Goal: Task Accomplishment & Management: Complete application form

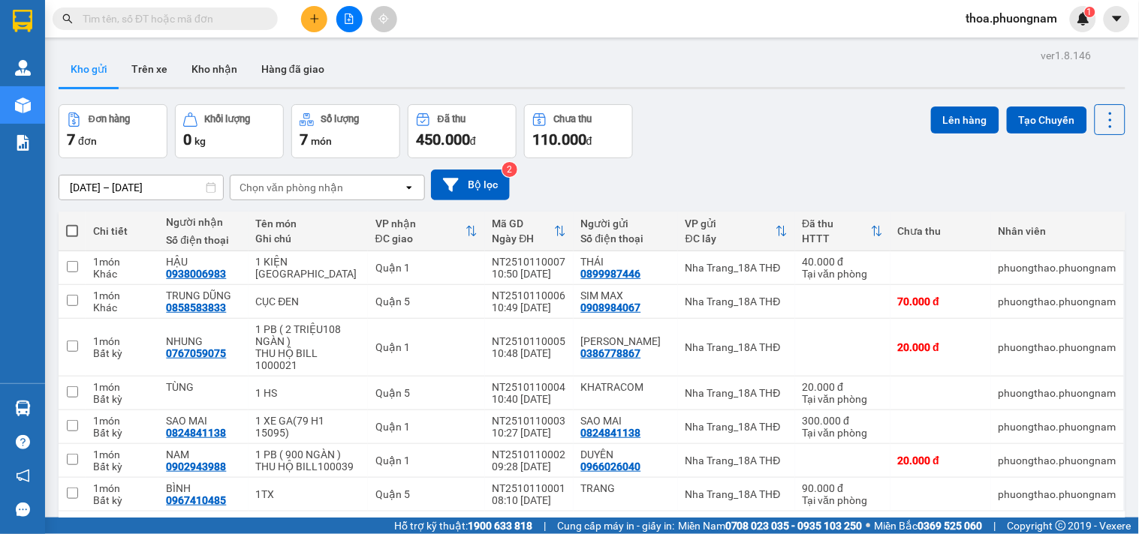
click at [264, 23] on span at bounding box center [267, 19] width 9 height 17
click at [263, 23] on span at bounding box center [267, 19] width 9 height 17
click at [309, 12] on button at bounding box center [314, 19] width 26 height 26
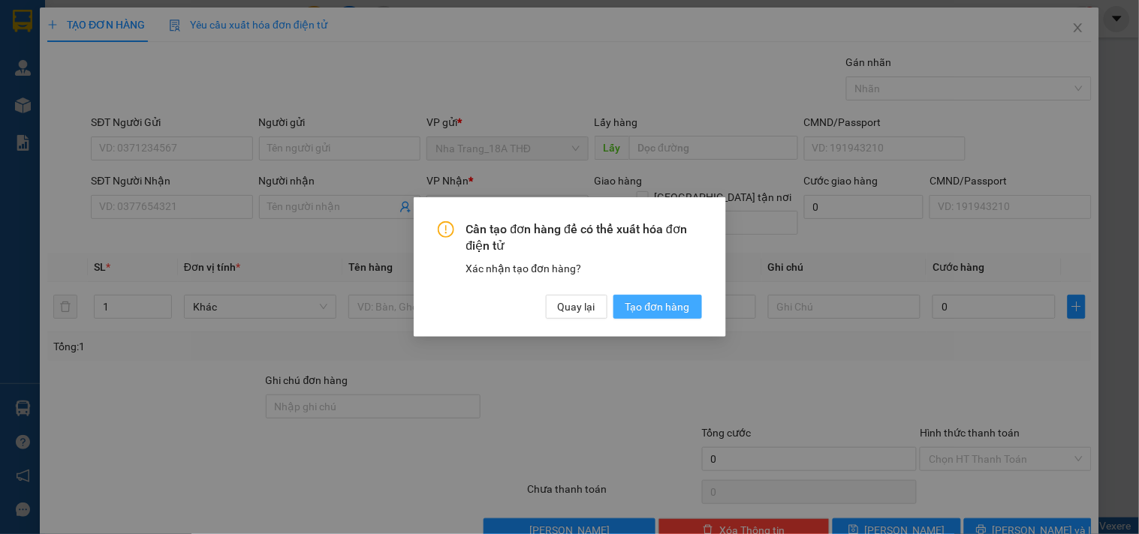
click at [653, 309] on span "Tạo đơn hàng" at bounding box center [657, 307] width 65 height 17
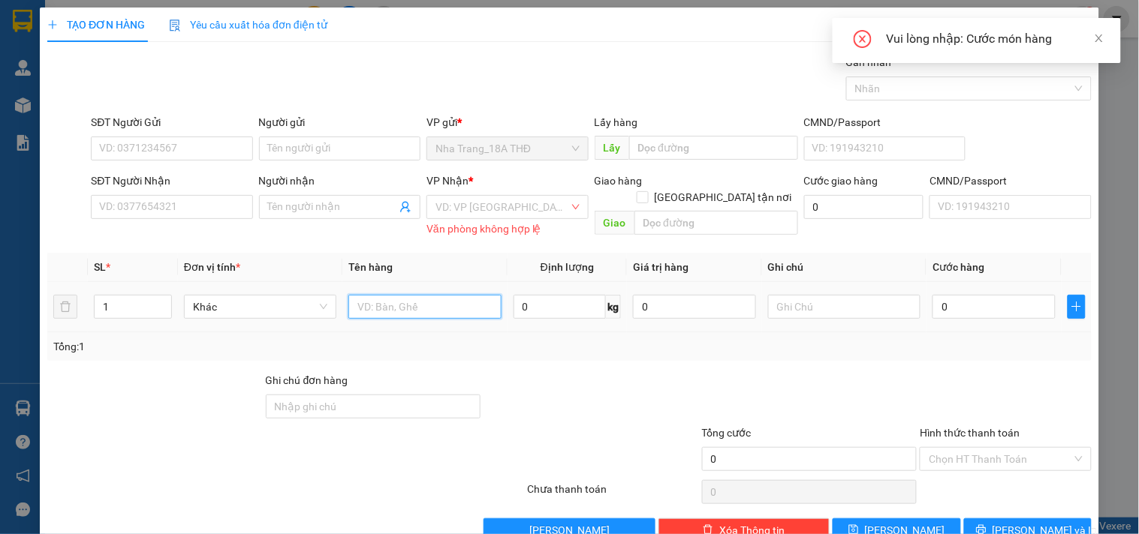
click at [424, 305] on input "text" at bounding box center [424, 307] width 152 height 24
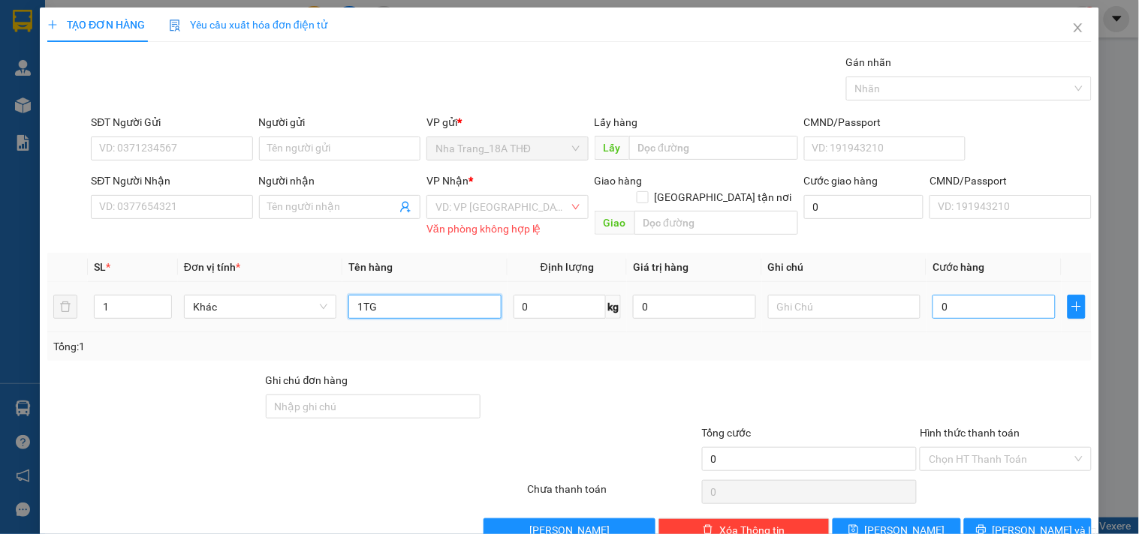
type input "1TG"
click at [952, 296] on input "0" at bounding box center [993, 307] width 123 height 24
type input "4"
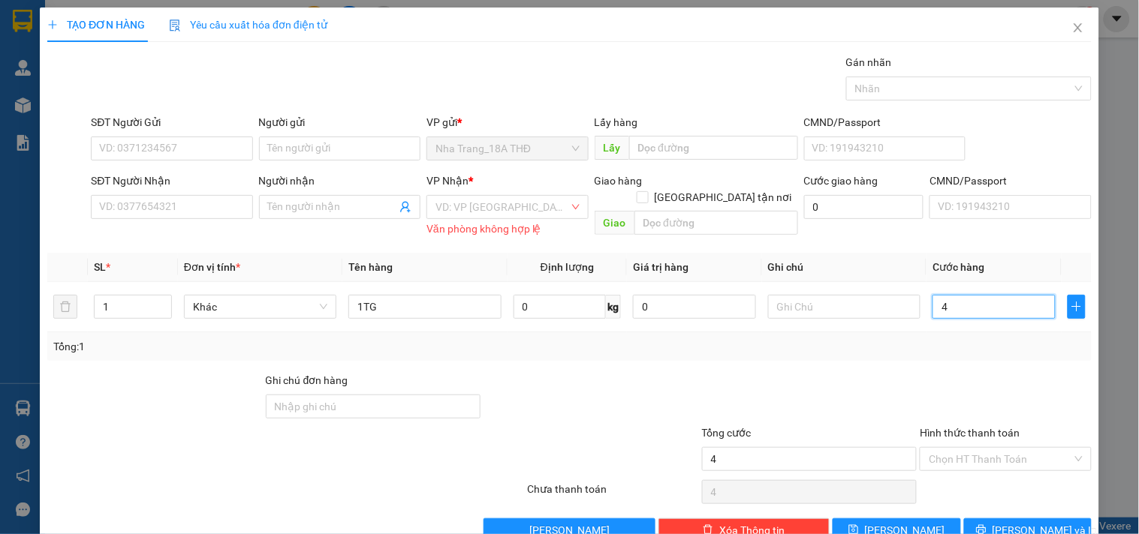
type input "40"
type input "40.000"
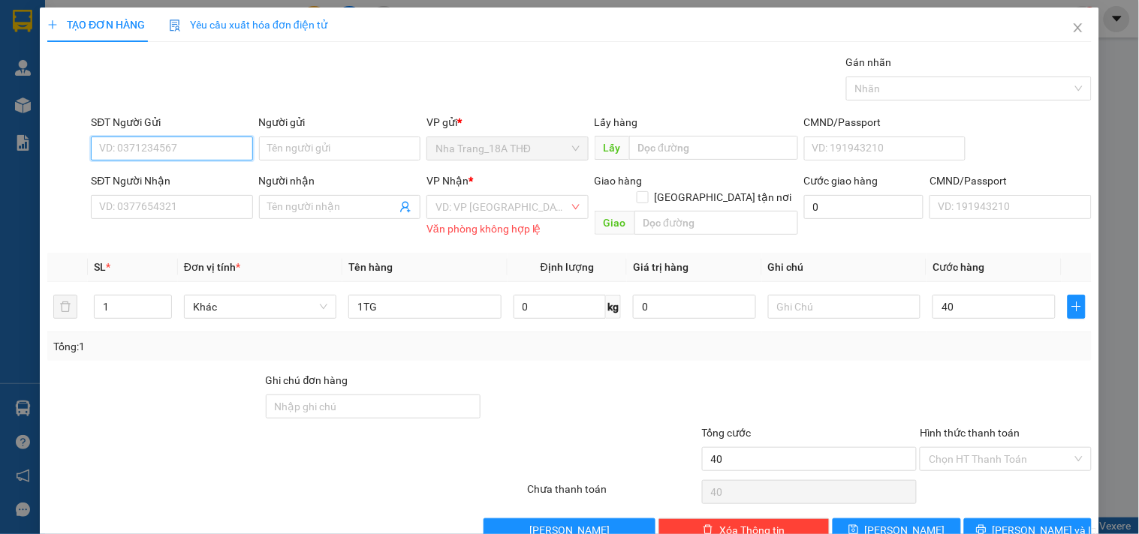
type input "40.000"
click at [167, 144] on input "SĐT Người Gửi" at bounding box center [171, 149] width 161 height 24
click at [159, 179] on div "0763295857 - TÚ" at bounding box center [170, 178] width 142 height 17
type input "0763295857"
type input "TÚ"
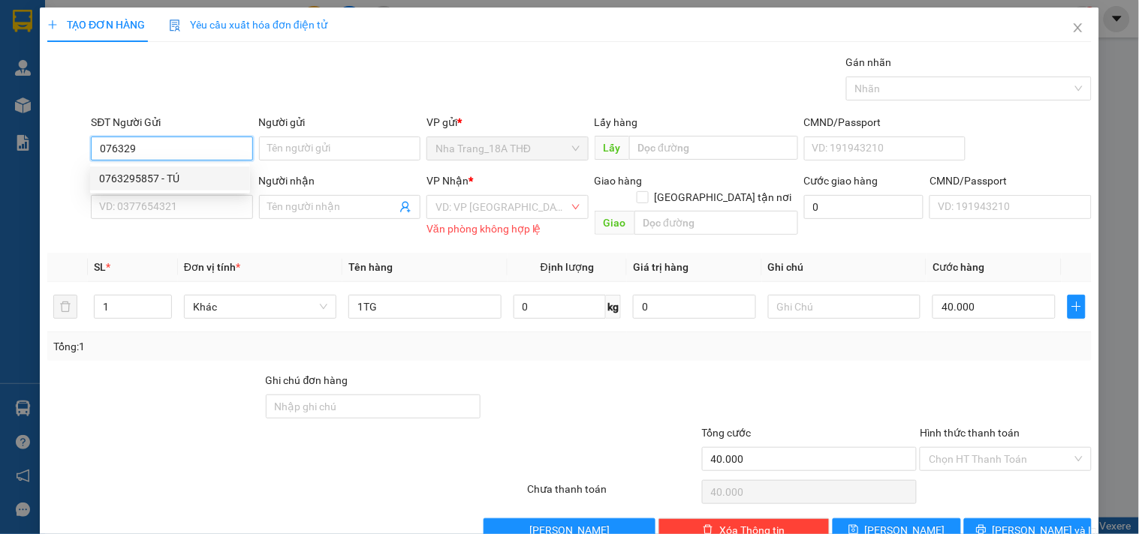
type input "0358523690"
type input "TRANG"
checkbox input "true"
type input "GTN 70K) 17 [GEOGRAPHIC_DATA] , PHƯỜNG [GEOGRAPHIC_DATA] NHẤT [GEOGRAPHIC_DATA]"
type input "110.000"
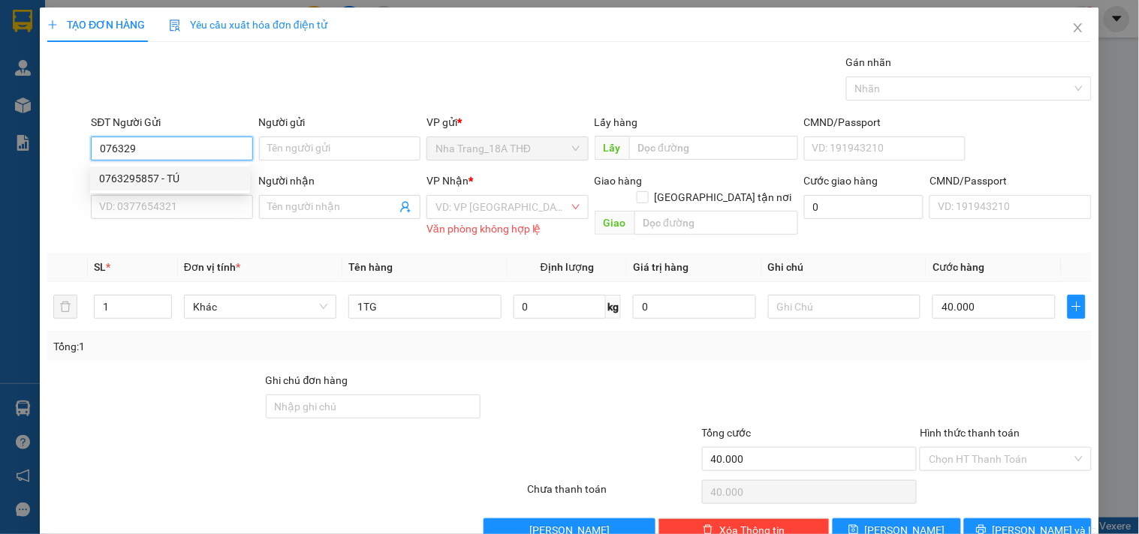
type input "110.000"
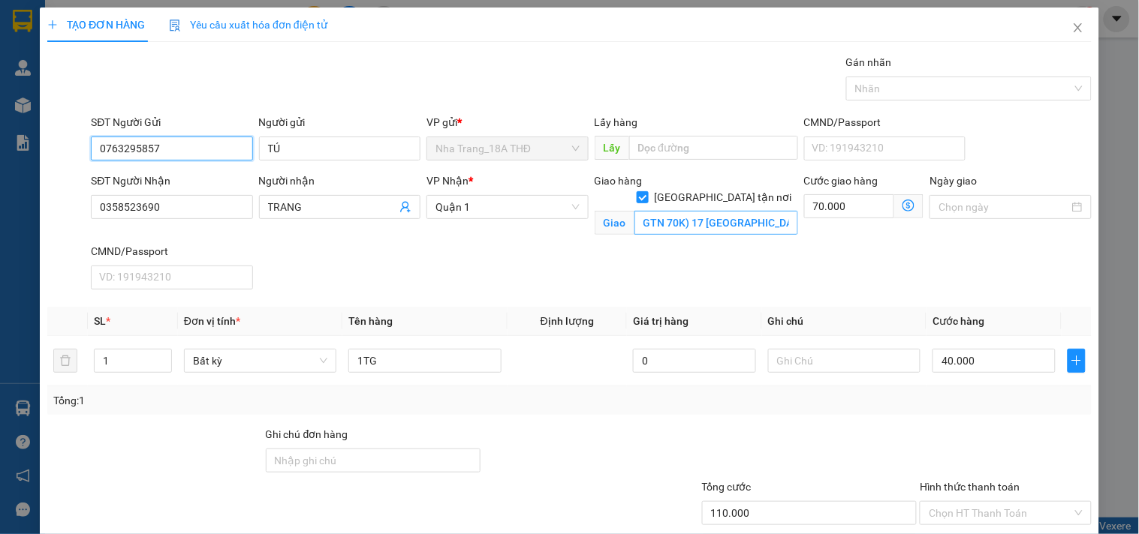
type input "0763295857"
click at [691, 211] on input "GTN 70K) 17 [GEOGRAPHIC_DATA] , PHƯỜNG [GEOGRAPHIC_DATA] NHẤT [GEOGRAPHIC_DATA]" at bounding box center [716, 223] width 164 height 24
click at [733, 214] on input "GTN 70K) 17 [GEOGRAPHIC_DATA] , PHƯỜNG [GEOGRAPHIC_DATA] NHẤT [GEOGRAPHIC_DATA]" at bounding box center [716, 223] width 164 height 24
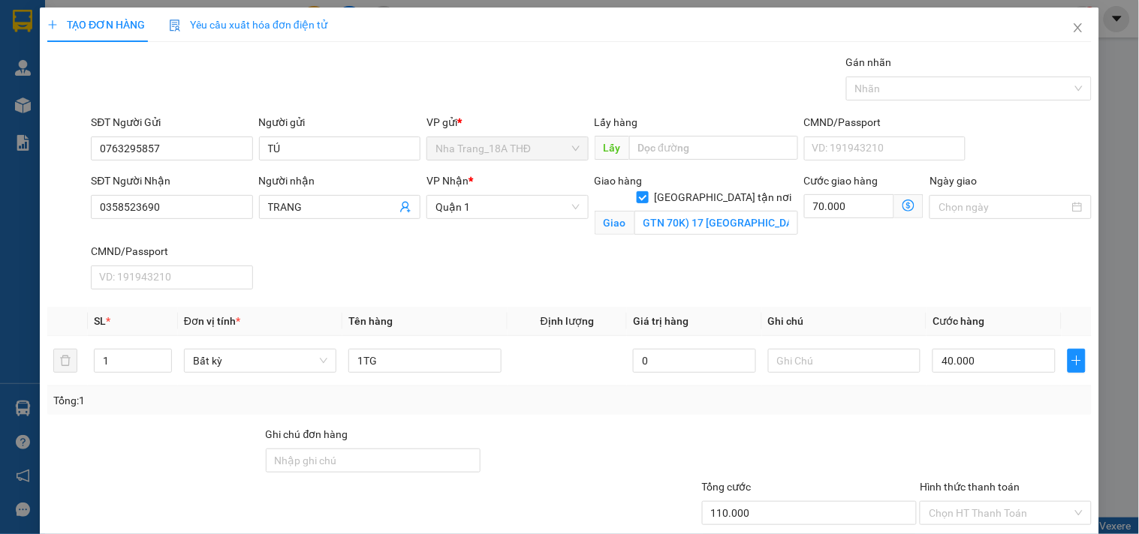
click at [905, 205] on span at bounding box center [908, 206] width 29 height 24
click at [902, 204] on icon "dollar-circle" at bounding box center [908, 206] width 12 height 12
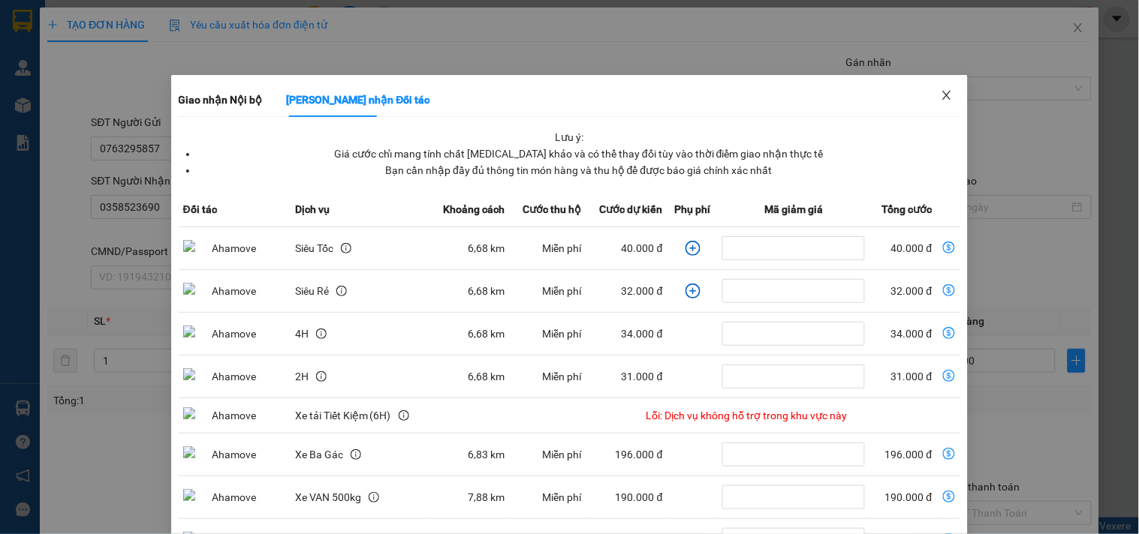
click at [950, 95] on span "Close" at bounding box center [947, 96] width 42 height 42
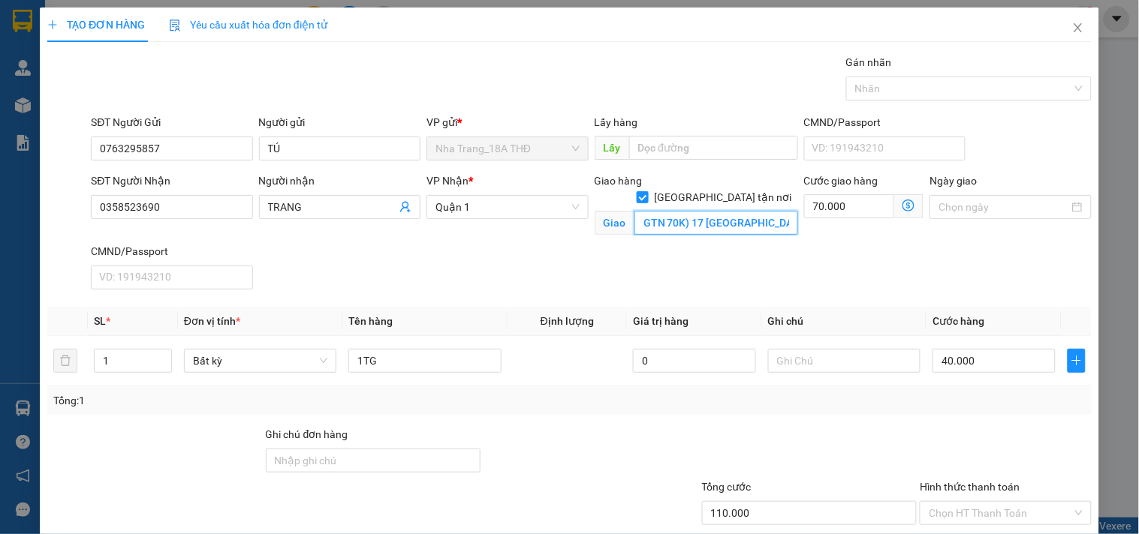
click at [741, 212] on input "GTN 70K) 17 [GEOGRAPHIC_DATA] , PHƯỜNG [GEOGRAPHIC_DATA] NHẤT [GEOGRAPHIC_DATA]" at bounding box center [716, 223] width 164 height 24
click at [766, 211] on input "GTN 70K) 17 [GEOGRAPHIC_DATA] , PHƯỜNG [GEOGRAPHIC_DATA] NHẤT [GEOGRAPHIC_DATA]" at bounding box center [716, 223] width 164 height 24
click at [902, 205] on icon "dollar-circle" at bounding box center [908, 206] width 12 height 12
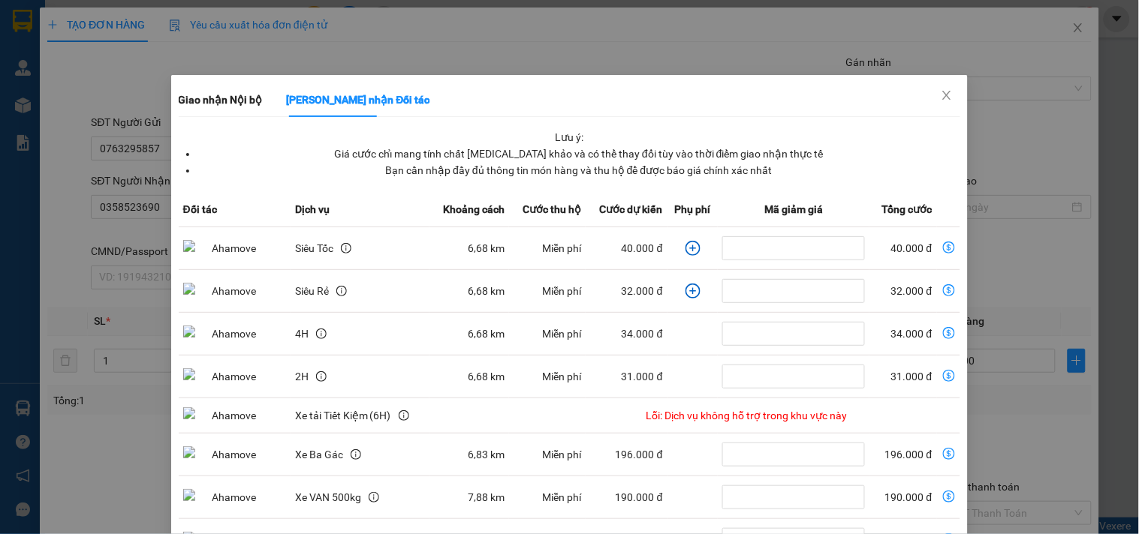
click at [1030, 121] on div "Giao nhận Nội bộ Giao nhận Đối tác Lưu ý: Giá cước chỉ mang tính chất [MEDICAL_…" at bounding box center [569, 267] width 1139 height 534
click at [941, 90] on icon "close" at bounding box center [947, 95] width 12 height 12
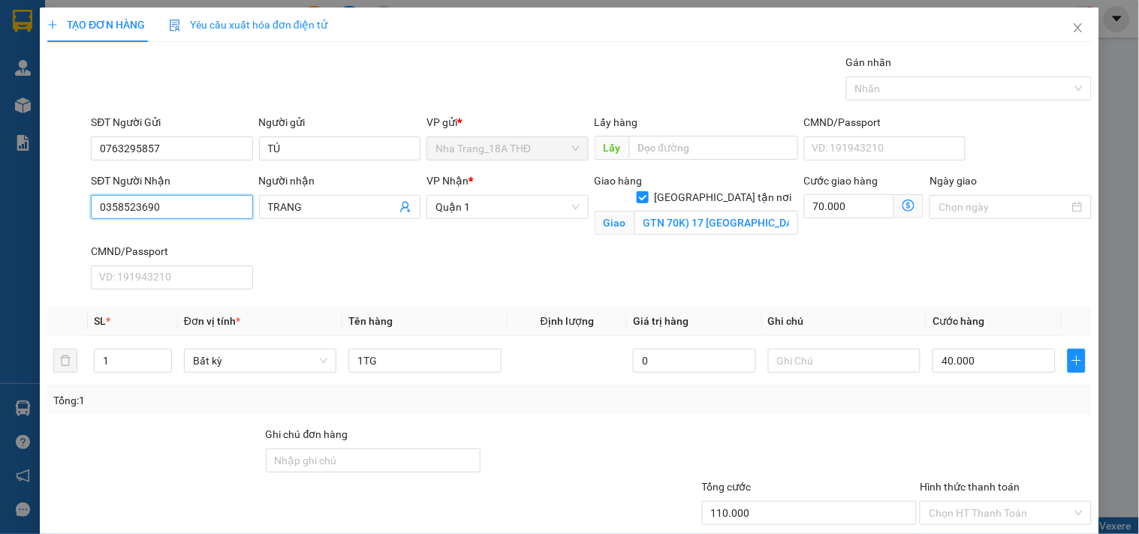
drag, startPoint x: 214, startPoint y: 206, endPoint x: 0, endPoint y: 250, distance: 218.5
click at [0, 250] on div "TẠO ĐƠN HÀNG Yêu cầu xuất hóa đơn điện tử Transit Pickup Surcharge Ids Transit …" at bounding box center [569, 267] width 1139 height 534
click at [814, 209] on input "70.000" at bounding box center [849, 206] width 91 height 24
type input "40.006"
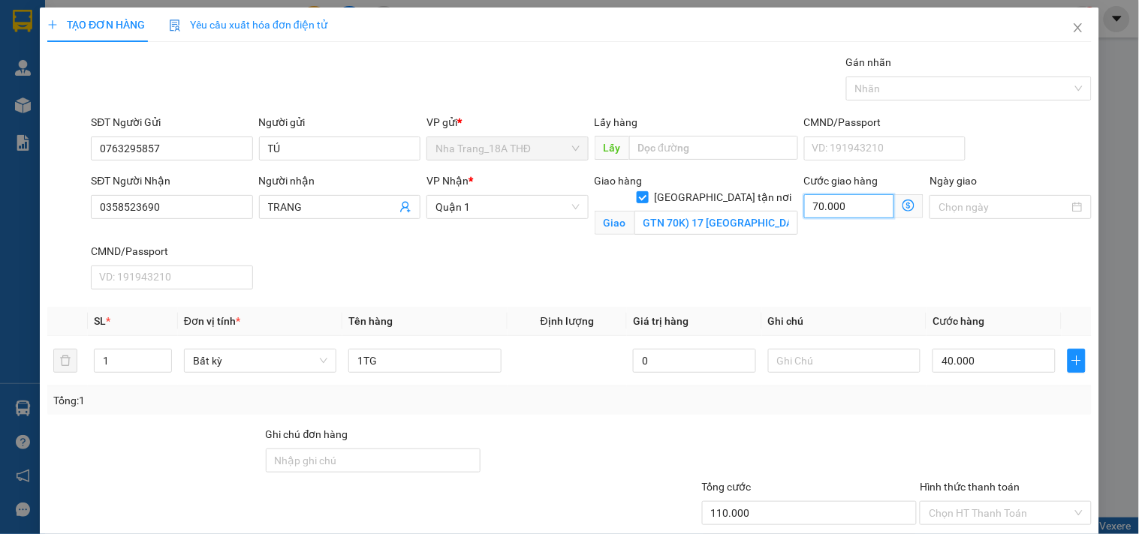
type input "6"
type input "40.060"
type input "60.000"
type input "100.000"
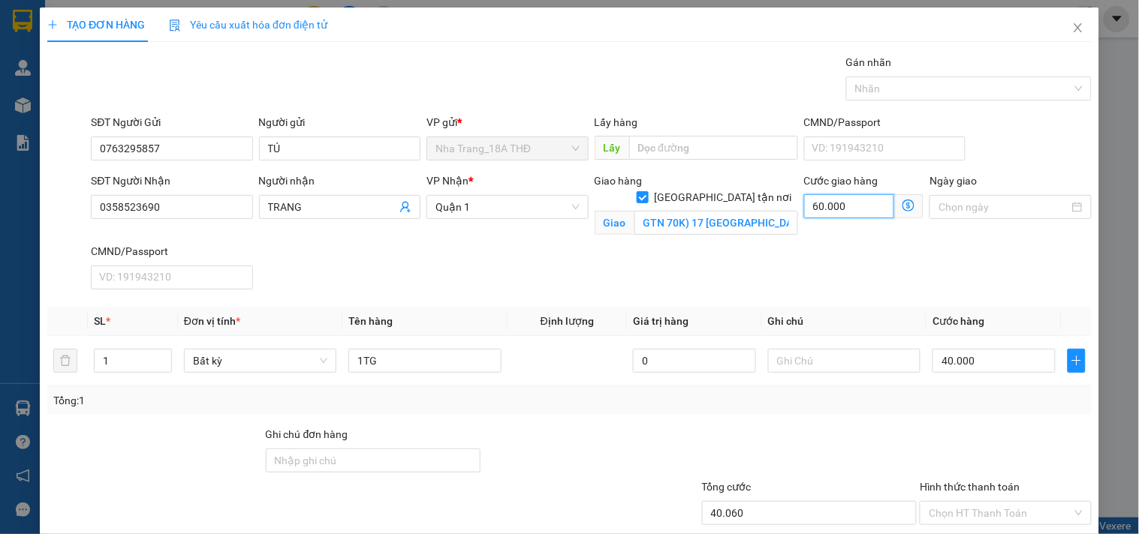
type input "100.000"
click at [671, 211] on input "GTN 70K) 17 [GEOGRAPHIC_DATA] , PHƯỜNG [GEOGRAPHIC_DATA] NHẤT [GEOGRAPHIC_DATA]" at bounding box center [716, 223] width 164 height 24
click at [662, 211] on input "GTN 70K) 17 [GEOGRAPHIC_DATA] , PHƯỜNG [GEOGRAPHIC_DATA] NHẤT [GEOGRAPHIC_DATA]" at bounding box center [716, 223] width 164 height 24
click at [666, 211] on input "GTN 70K) 17 [GEOGRAPHIC_DATA] , PHƯỜNG [GEOGRAPHIC_DATA] NHẤT [GEOGRAPHIC_DATA]" at bounding box center [716, 223] width 164 height 24
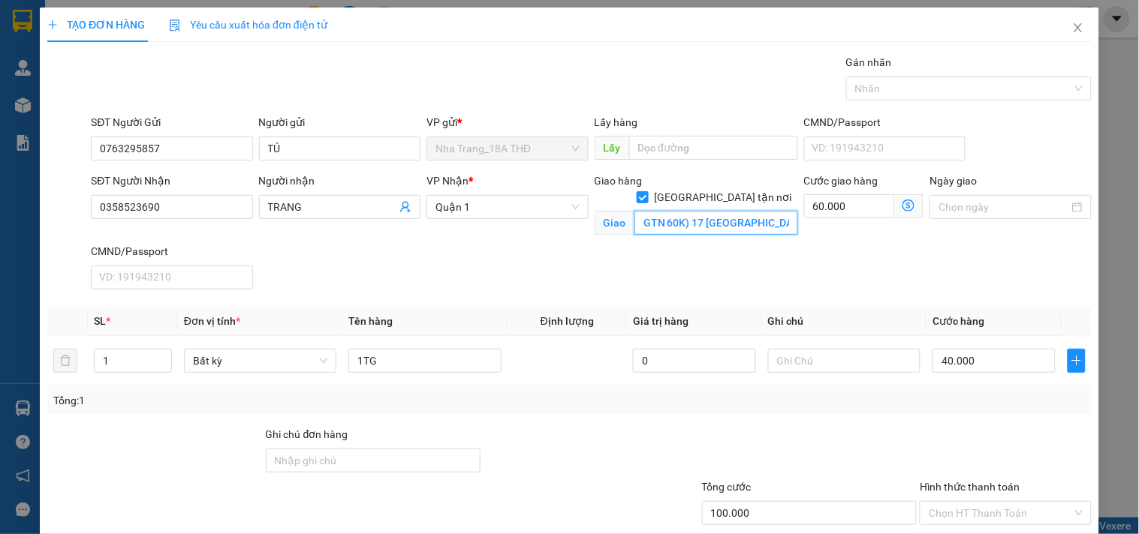
drag, startPoint x: 687, startPoint y: 211, endPoint x: 537, endPoint y: 256, distance: 156.0
click at [537, 256] on div "SĐT Người Nhận 0358523690 Người nhận TRANG VP Nhận * Quận 1 Giao hàng [GEOGRAPH…" at bounding box center [591, 234] width 1007 height 123
paste input "GTN 60K)"
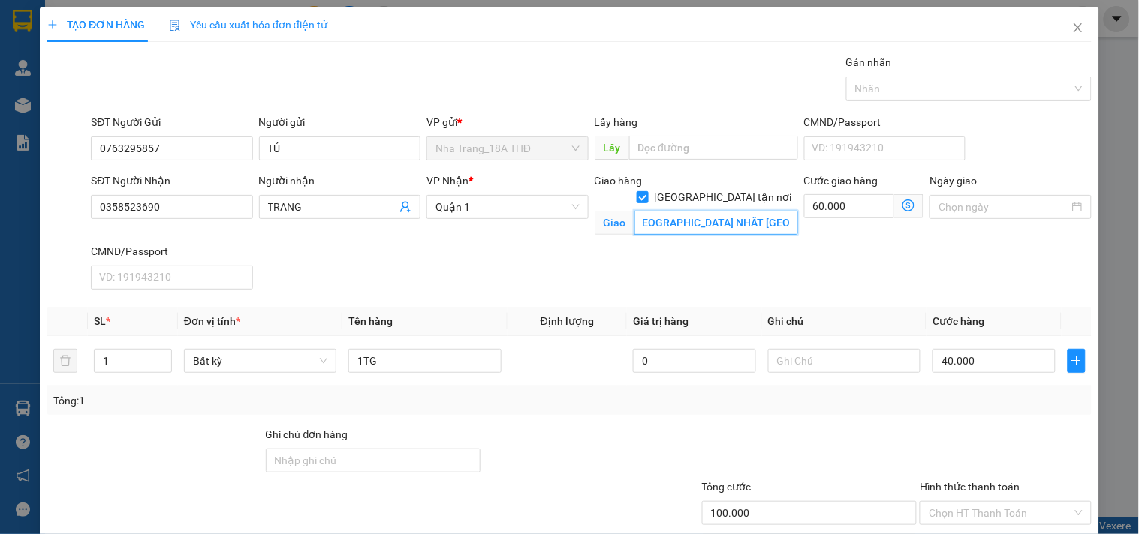
click at [671, 211] on input "GTN 60K) 17 [GEOGRAPHIC_DATA] , PHƯỜNG [GEOGRAPHIC_DATA] NHẤT [GEOGRAPHIC_DATA])" at bounding box center [716, 223] width 164 height 24
click at [731, 211] on input "GTN 60K) 17 [GEOGRAPHIC_DATA] , PHƯỜNG [GEOGRAPHIC_DATA] NHẤT [GEOGRAPHIC_DATA])" at bounding box center [716, 223] width 164 height 24
click at [665, 211] on input "GTN 60K) 17 [GEOGRAPHIC_DATA] , PHƯỜNG [GEOGRAPHIC_DATA] NHẤT [GEOGRAPHIC_DATA]…" at bounding box center [716, 223] width 164 height 24
drag, startPoint x: 662, startPoint y: 211, endPoint x: 482, endPoint y: 260, distance: 186.7
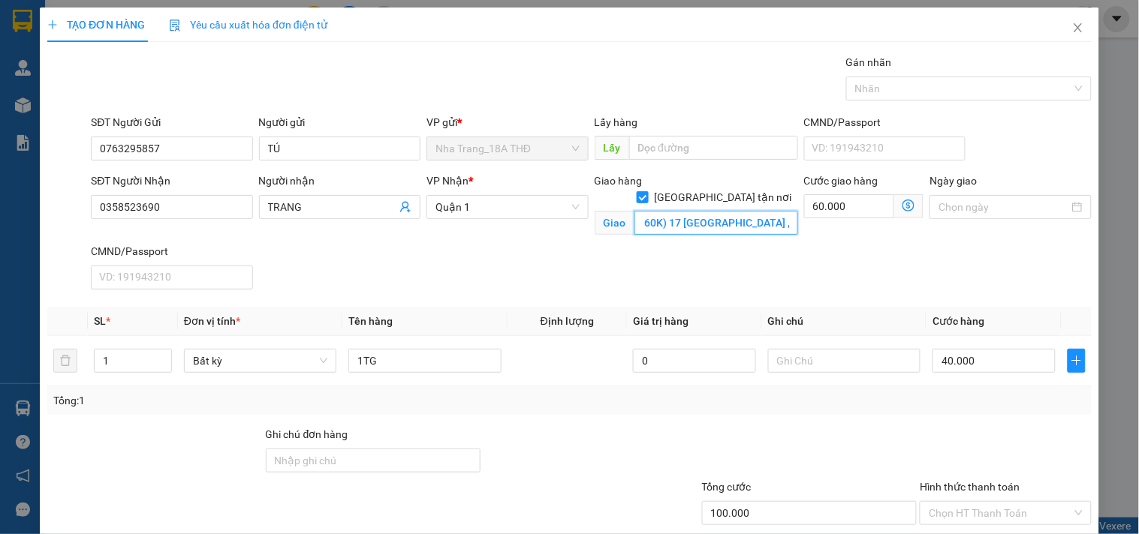
click at [482, 260] on div "SĐT Người Nhận 0358523690 Người nhận TRANG VP Nhận * Quận 1 Giao hàng Giao tận …" at bounding box center [591, 234] width 1007 height 123
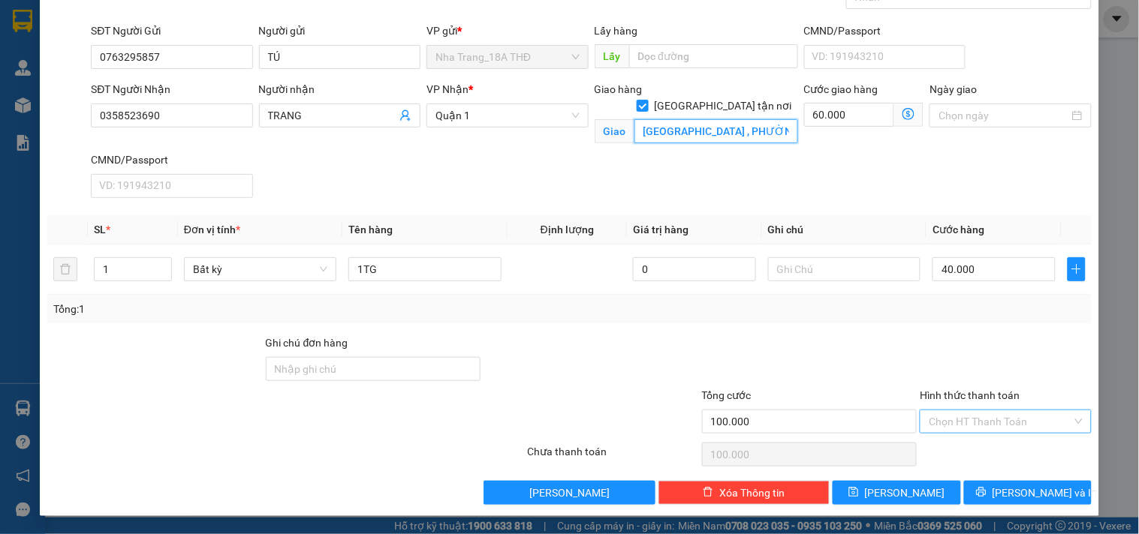
type input "[GEOGRAPHIC_DATA] , PHƯỜNG [GEOGRAPHIC_DATA] NHẤT [GEOGRAPHIC_DATA] (GTN 60K)"
click at [978, 426] on input "Hình thức thanh toán" at bounding box center [1000, 422] width 143 height 23
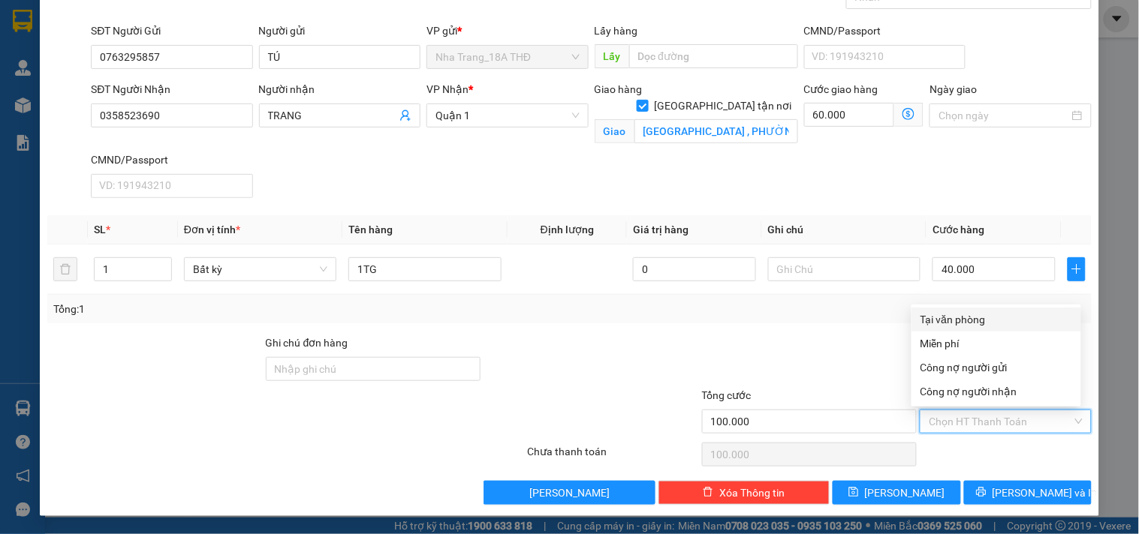
click at [982, 327] on div "Tại văn phòng" at bounding box center [996, 320] width 152 height 17
type input "0"
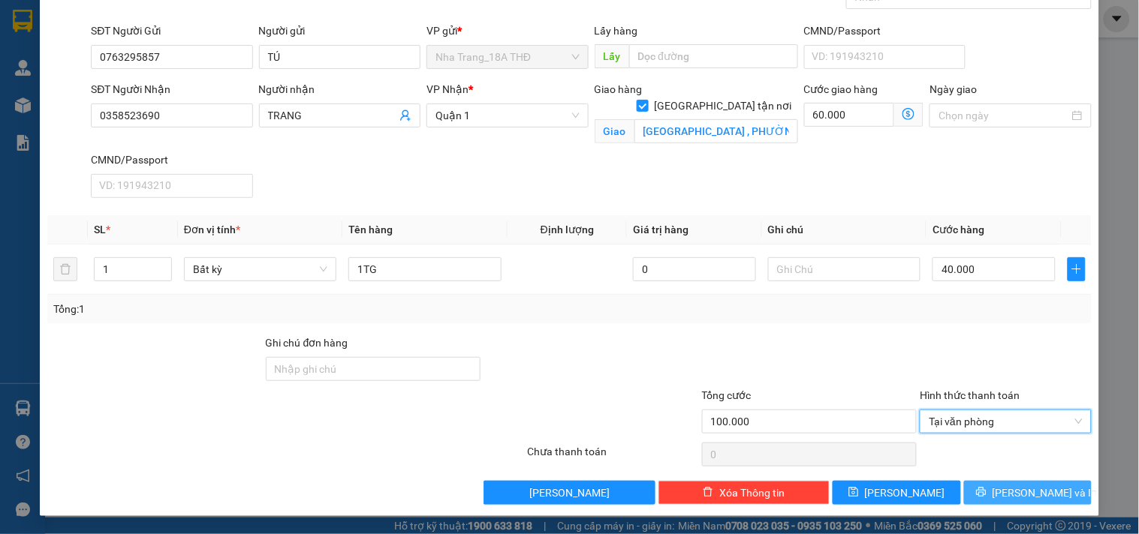
click at [1013, 496] on span "[PERSON_NAME] và In" at bounding box center [1044, 493] width 105 height 17
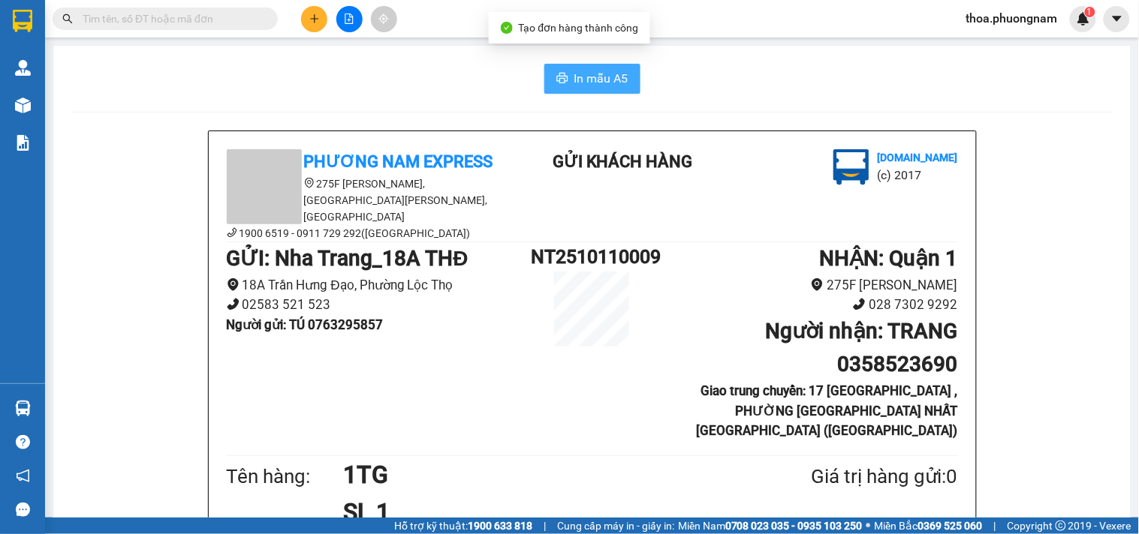
click at [578, 76] on span "In mẫu A5" at bounding box center [601, 78] width 54 height 19
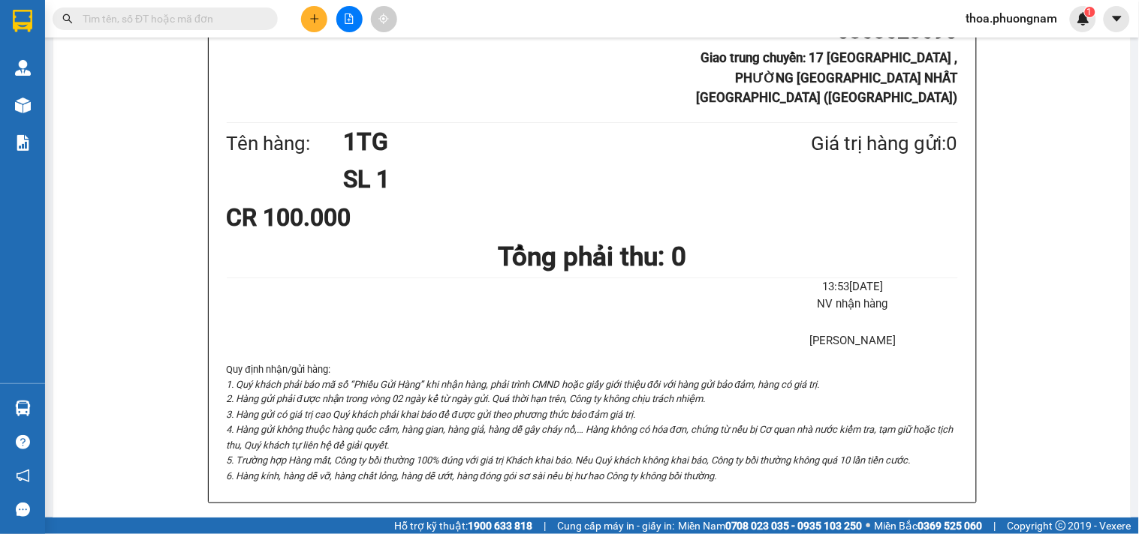
click at [116, 86] on div "Phương Nam Express [STREET_ADDRESS][PERSON_NAME][PERSON_NAME] 6519 - 0911 729 2…" at bounding box center [591, 492] width 1041 height 1390
click at [138, 20] on input "text" at bounding box center [171, 19] width 177 height 17
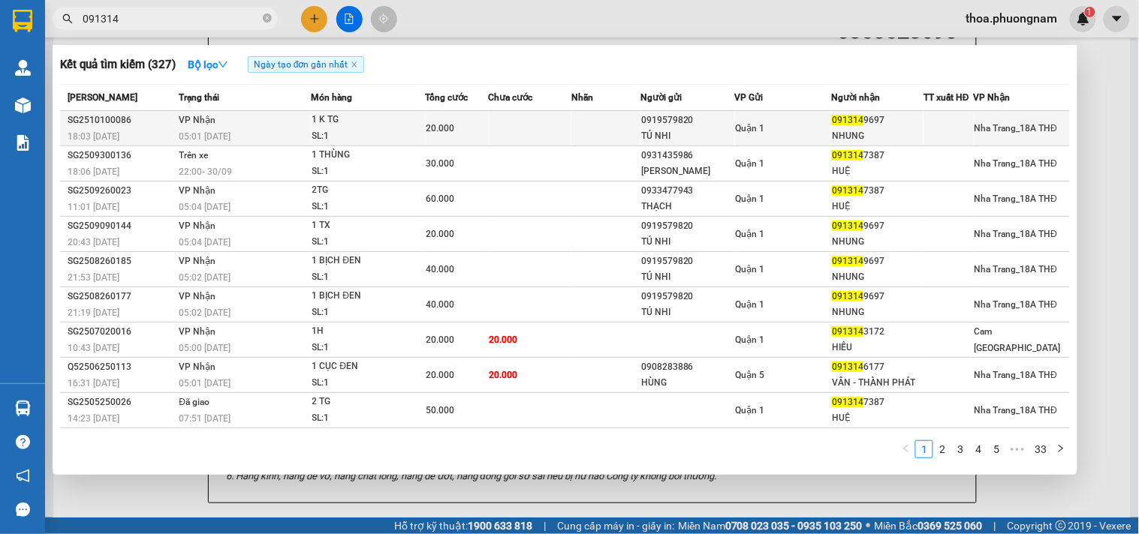
type input "091314"
click at [522, 129] on td at bounding box center [530, 128] width 83 height 35
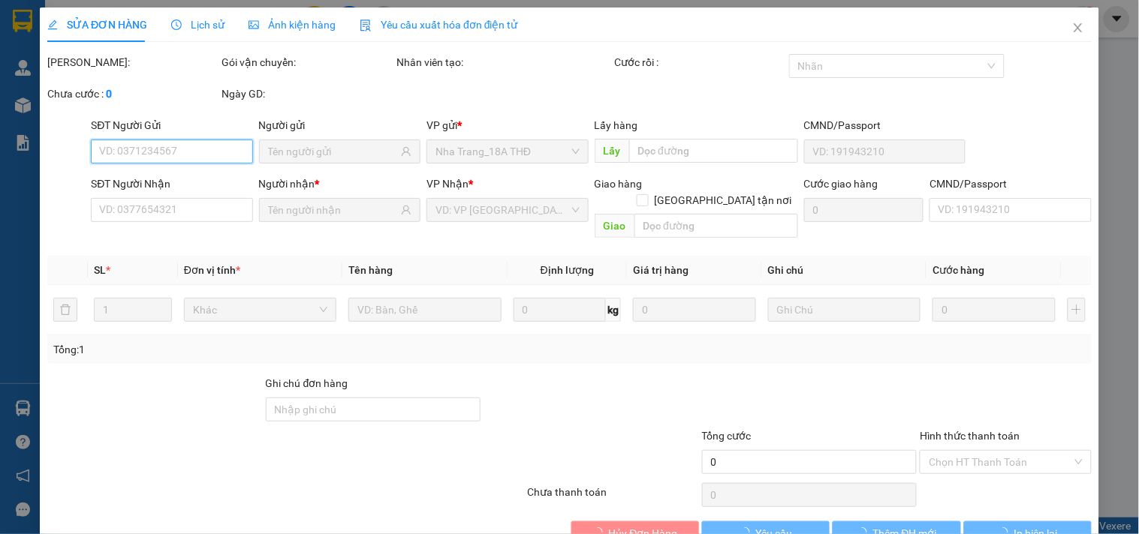
scroll to position [24, 0]
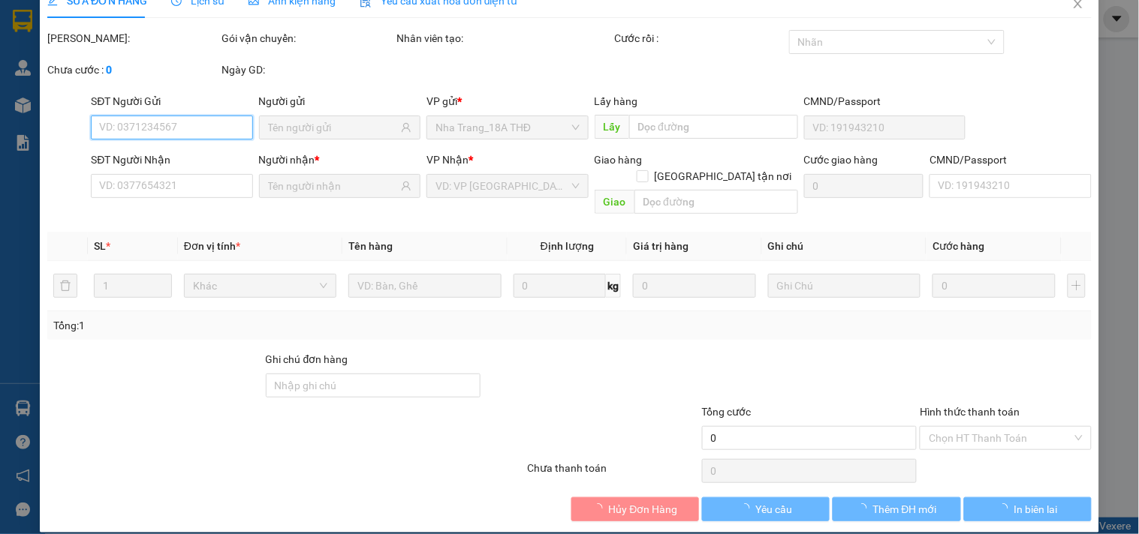
type input "0919579820"
type input "TÚ NHI"
type input "0913149697"
type input "NHUNG"
type input "20.000"
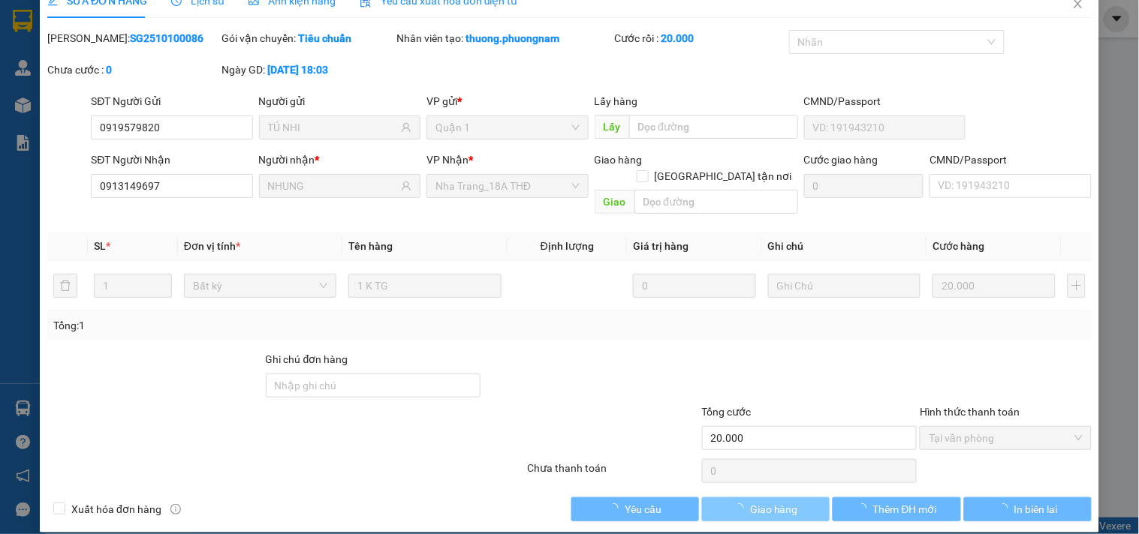
click at [773, 501] on span "Giao hàng" at bounding box center [774, 509] width 48 height 17
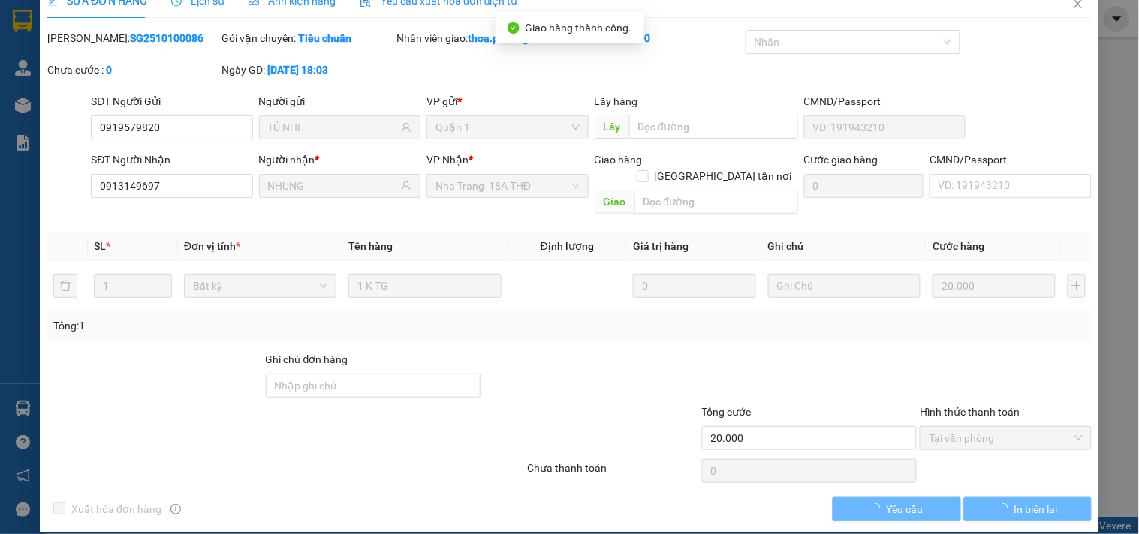
scroll to position [0, 0]
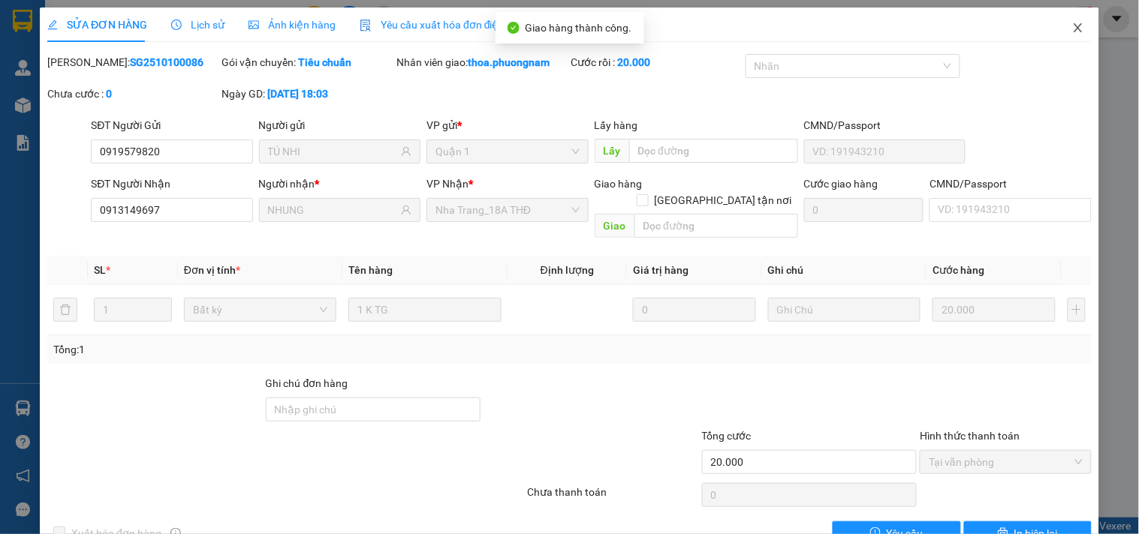
click at [1067, 20] on span "Close" at bounding box center [1078, 29] width 42 height 42
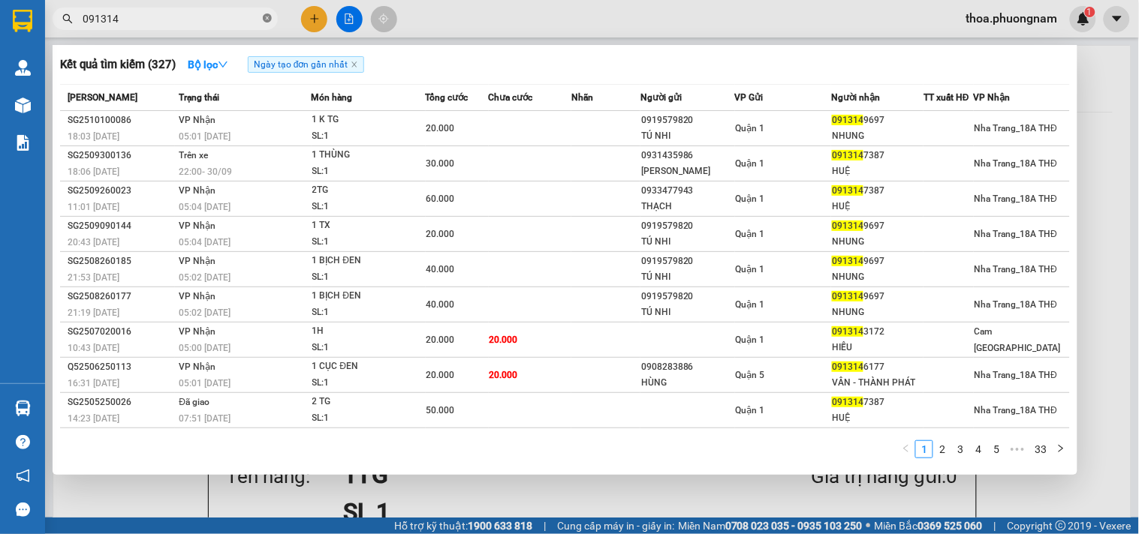
click at [266, 17] on icon "close-circle" at bounding box center [267, 18] width 9 height 9
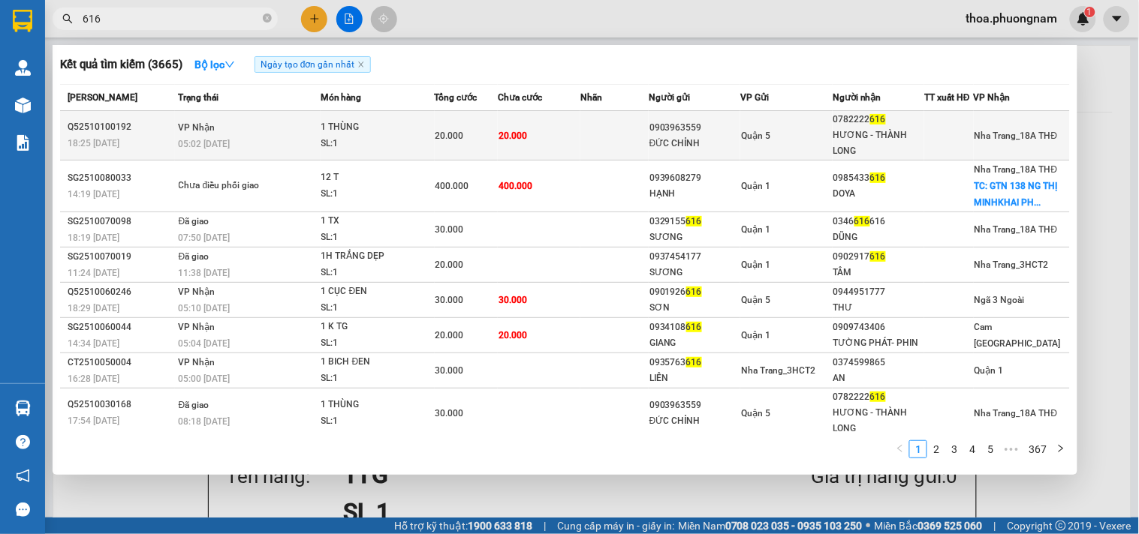
type input "616"
click at [595, 146] on td at bounding box center [614, 136] width 68 height 50
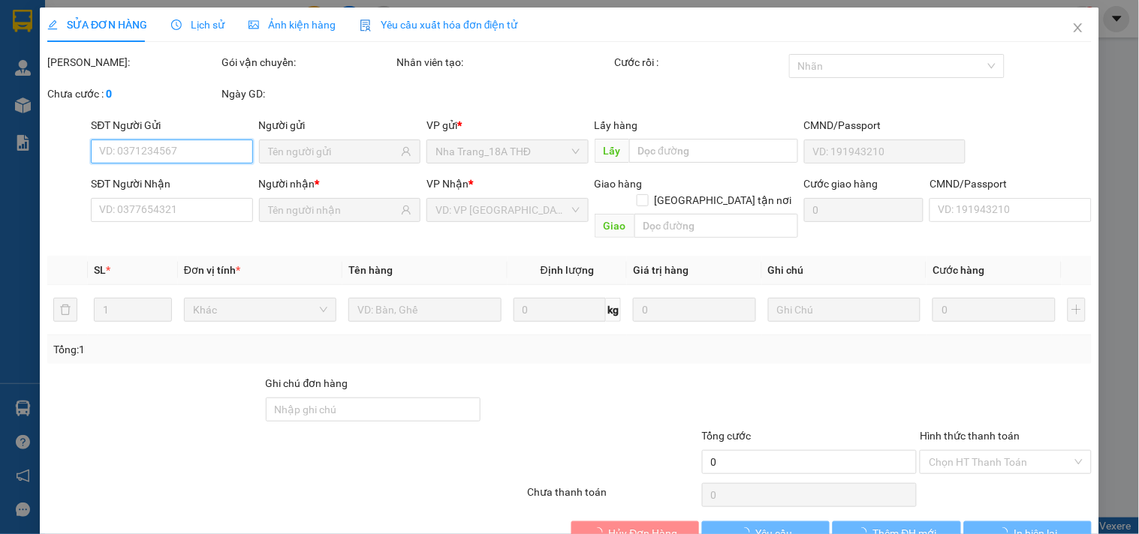
scroll to position [24, 0]
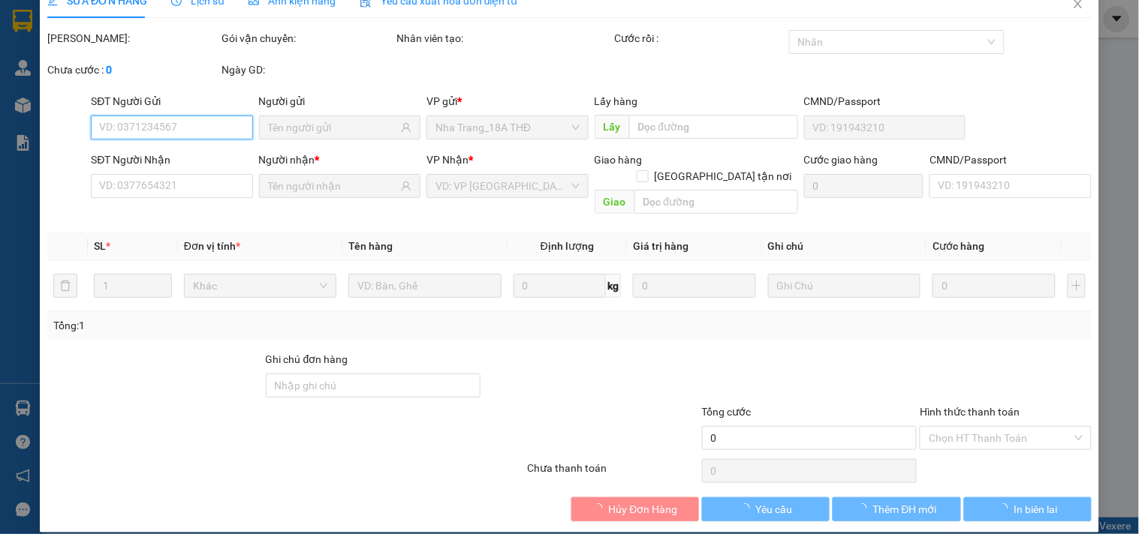
type input "0903963559"
type input "ĐỨC CHỈNH"
type input "0782222616"
type input "HƯƠNG - THÀNH LONG"
type input "20.000"
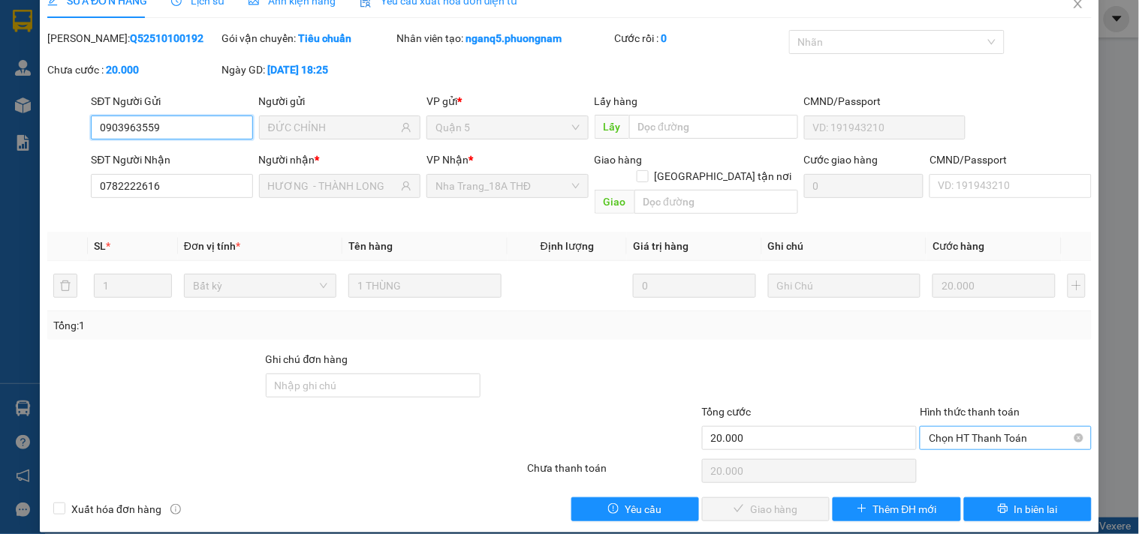
click at [935, 427] on span "Chọn HT Thanh Toán" at bounding box center [1005, 438] width 153 height 23
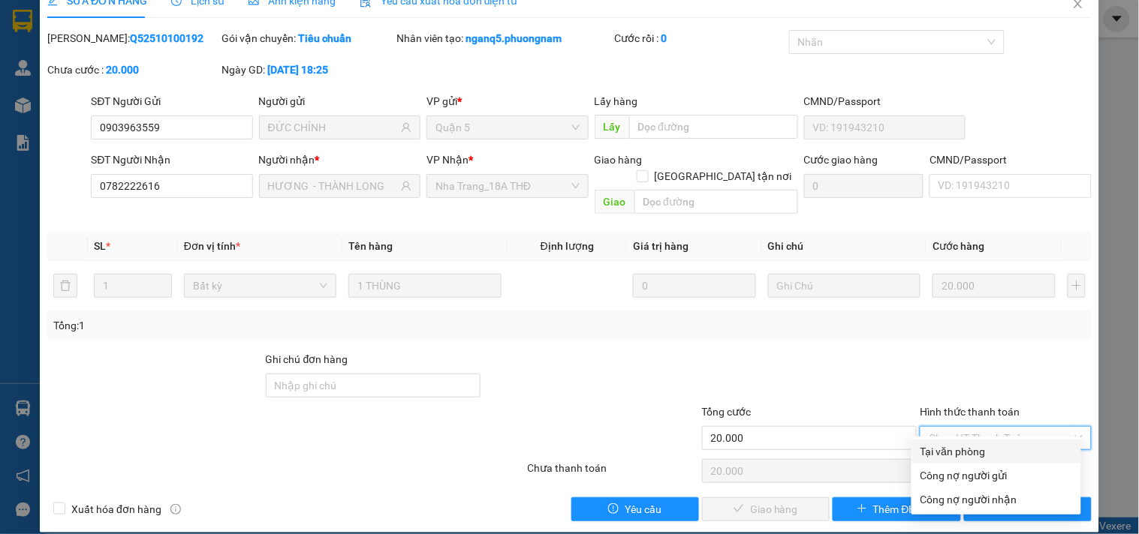
click at [935, 449] on div "Tại văn phòng" at bounding box center [996, 452] width 152 height 17
type input "0"
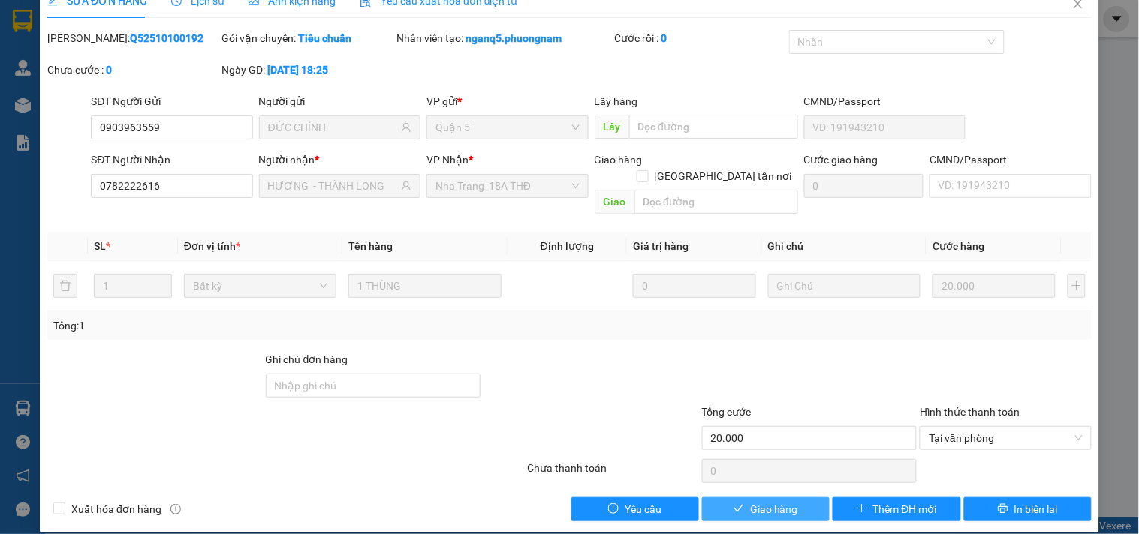
click at [734, 498] on button "Giao hàng" at bounding box center [766, 510] width 128 height 24
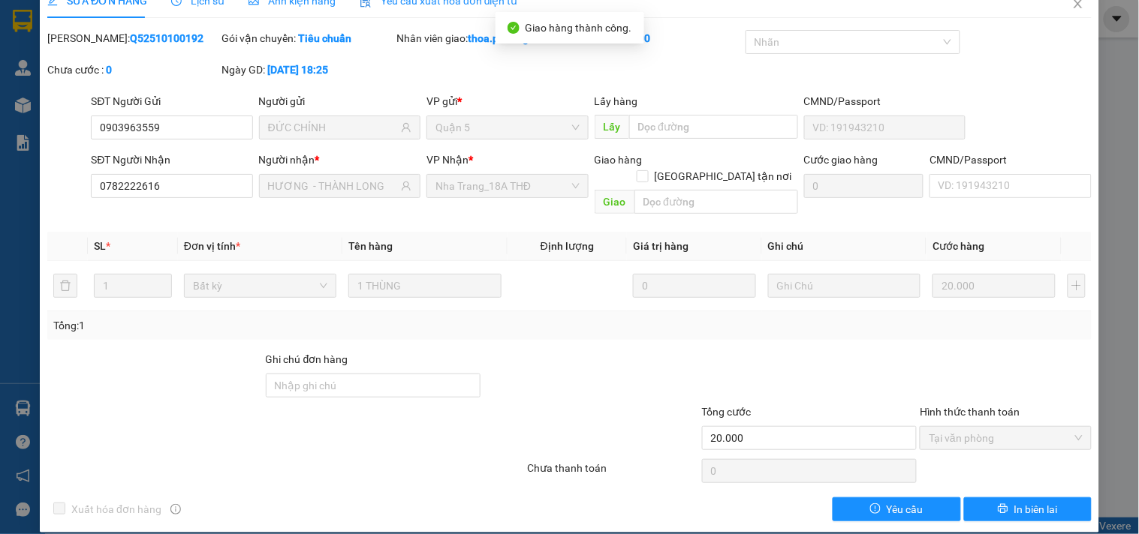
scroll to position [0, 0]
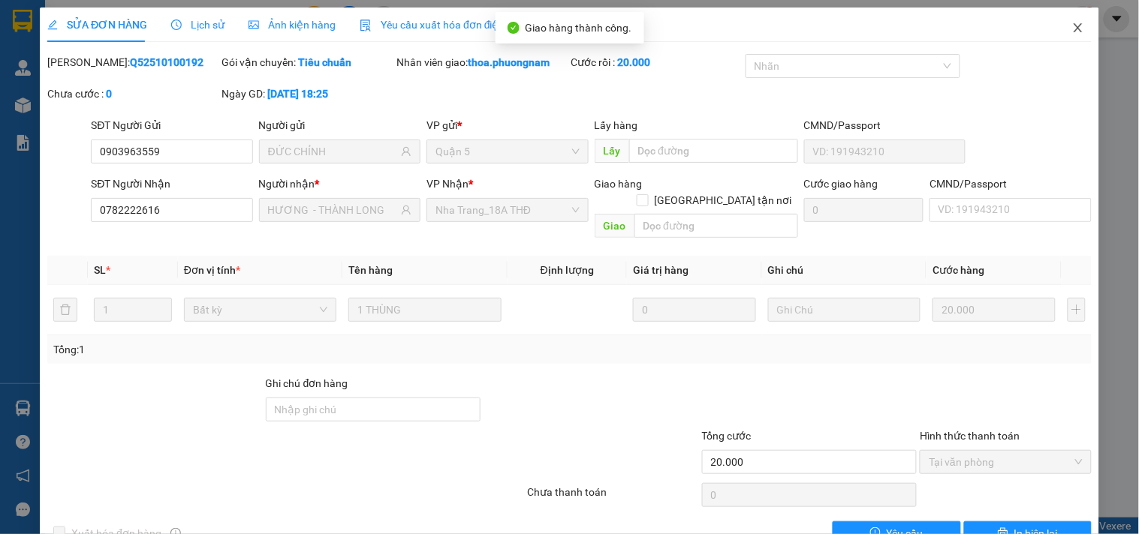
click at [1073, 31] on icon "close" at bounding box center [1077, 27] width 8 height 9
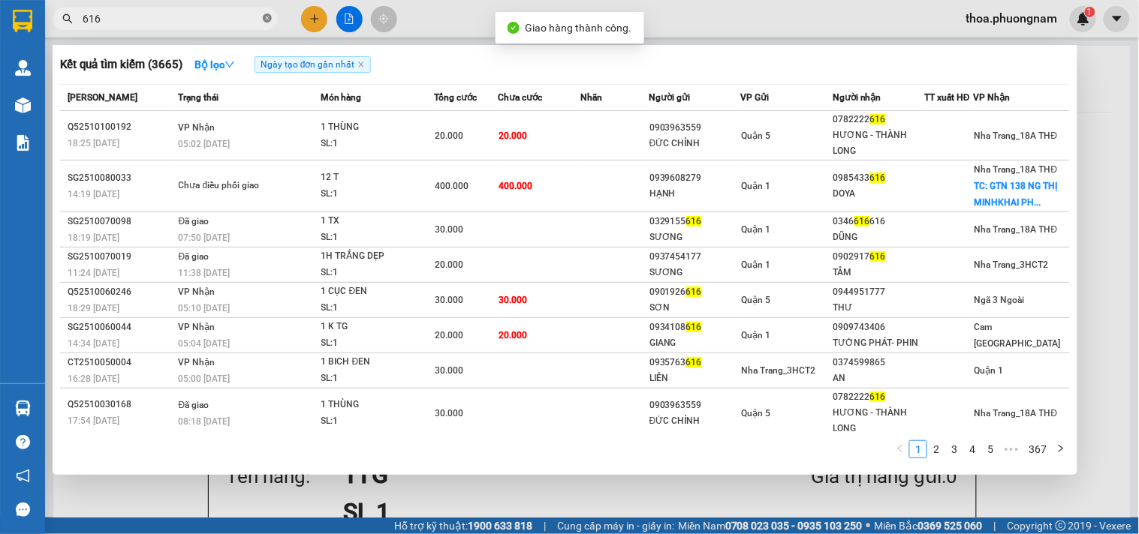
click at [266, 19] on icon "close-circle" at bounding box center [267, 18] width 9 height 9
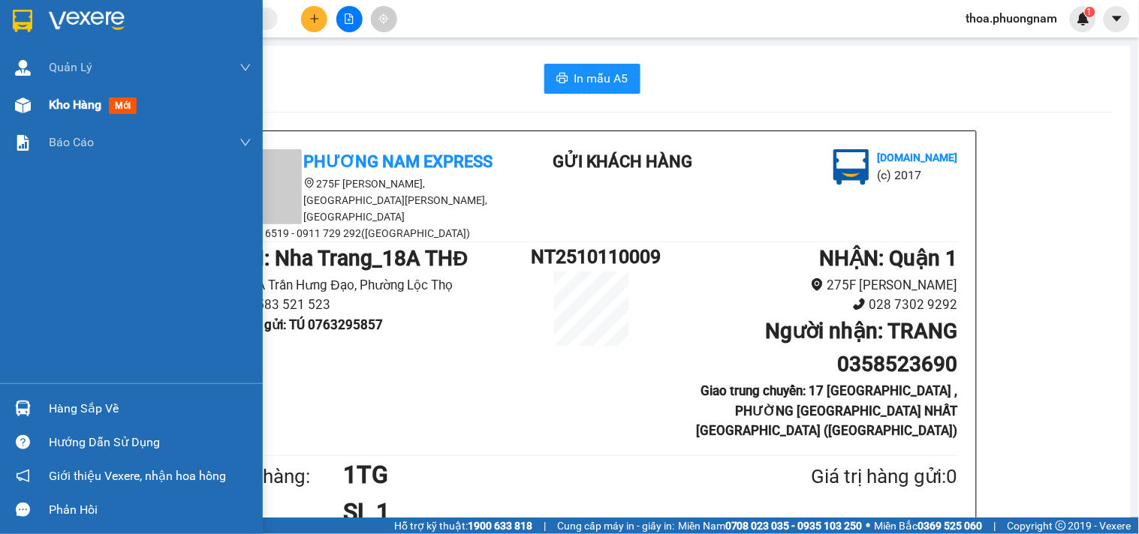
click at [117, 108] on span "mới" at bounding box center [123, 106] width 28 height 17
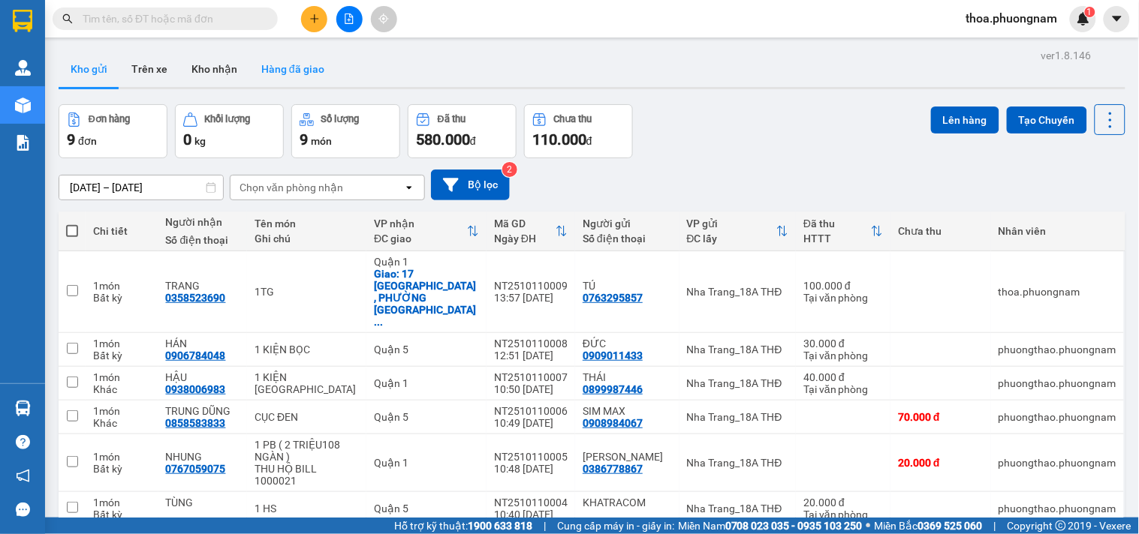
click at [303, 58] on button "Hàng đã giao" at bounding box center [292, 69] width 87 height 36
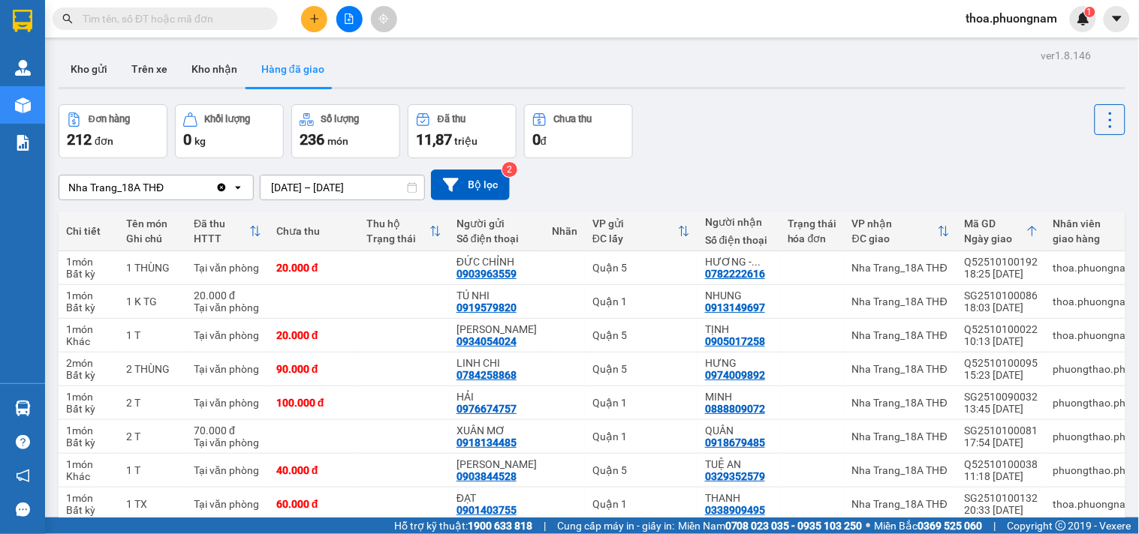
click at [231, 17] on input "text" at bounding box center [171, 19] width 177 height 17
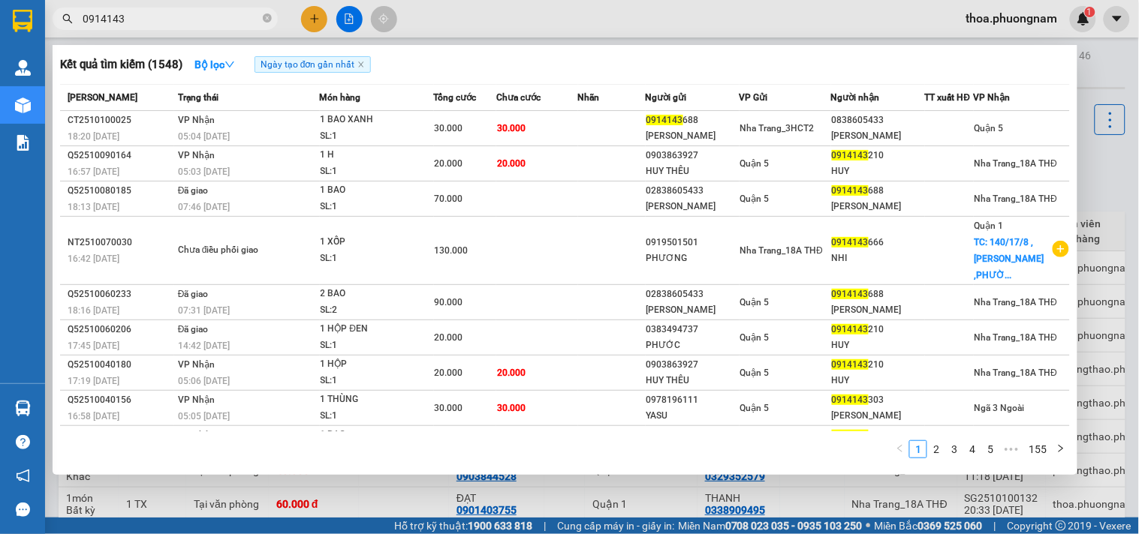
type input "0914143"
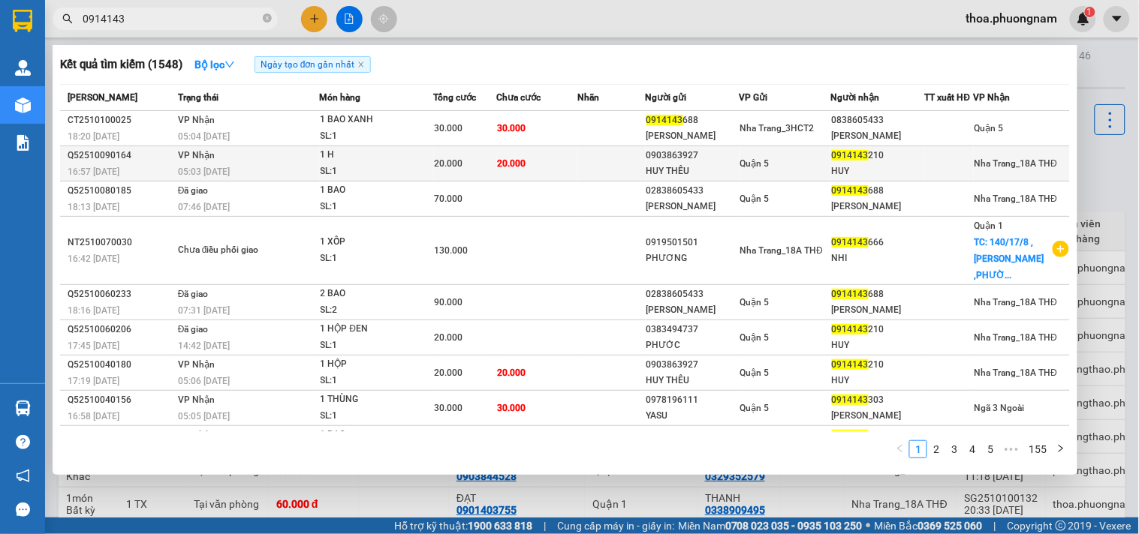
click at [257, 170] on div "05:03 [DATE]" at bounding box center [248, 172] width 141 height 17
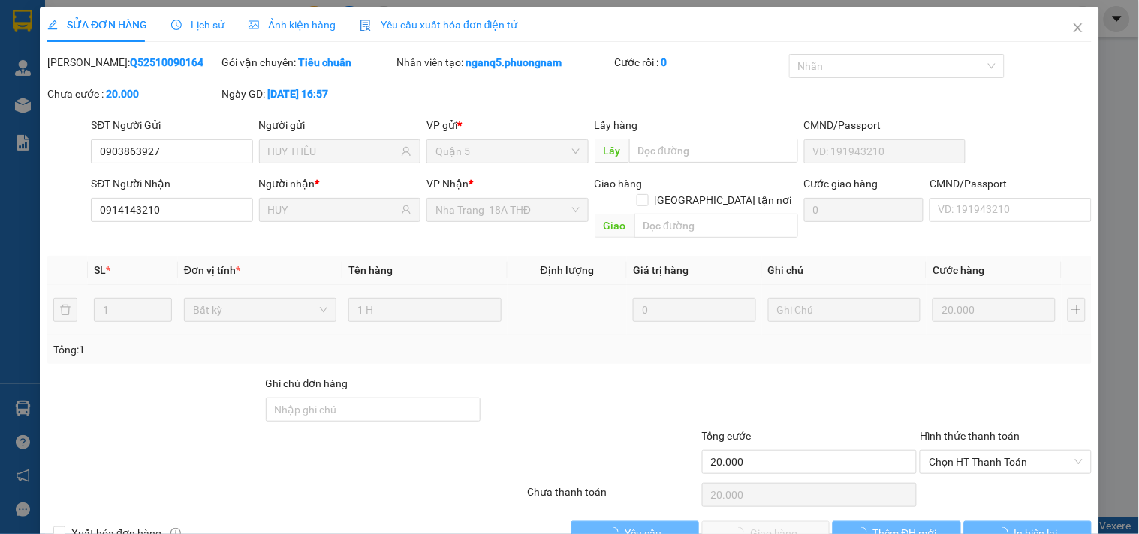
type input "0903863927"
type input "HUY THÊU"
type input "0914143210"
type input "HUY"
type input "20.000"
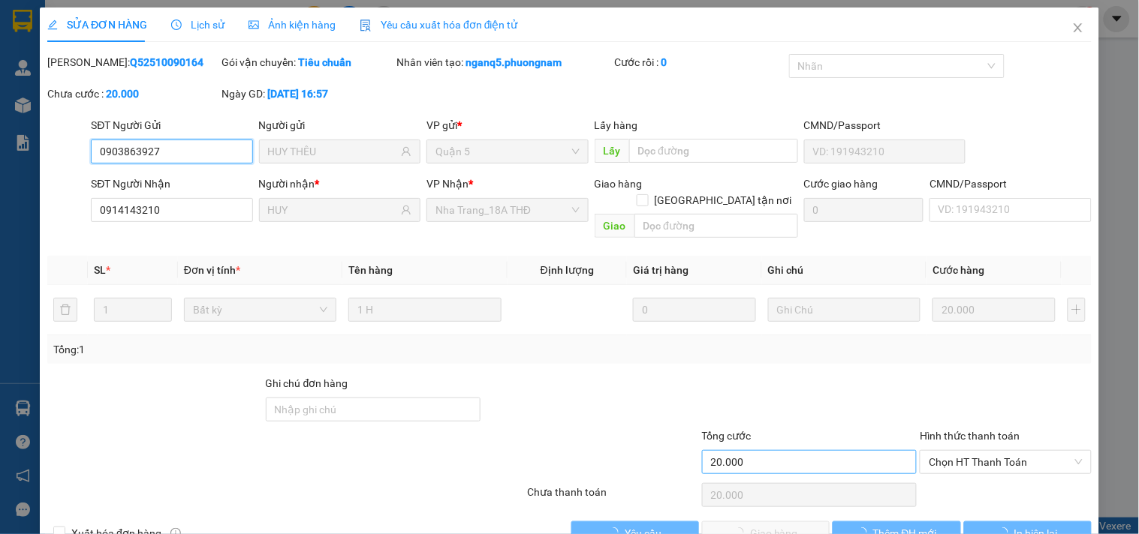
scroll to position [24, 0]
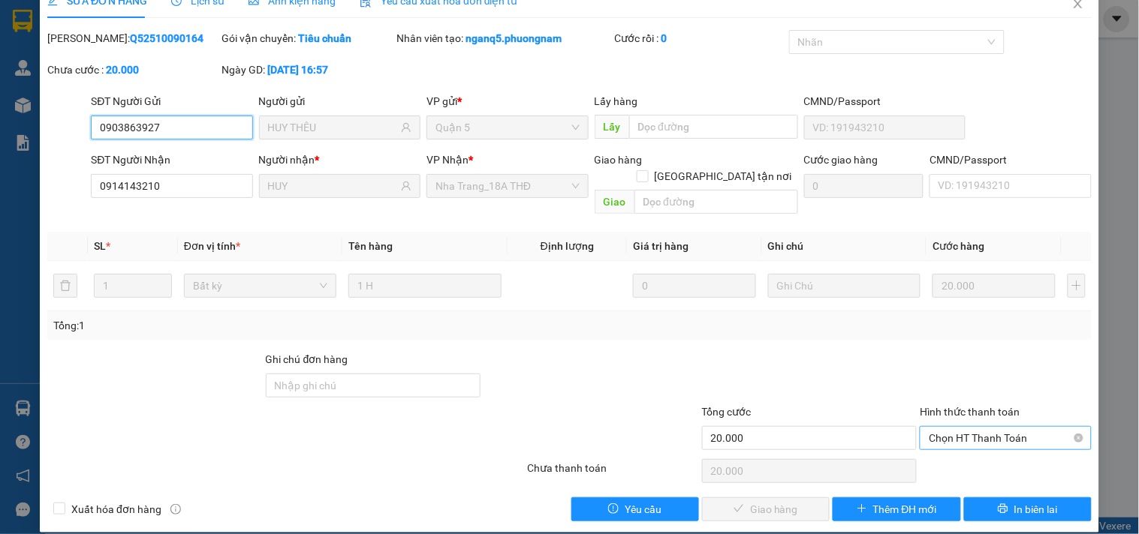
click at [1003, 427] on span "Chọn HT Thanh Toán" at bounding box center [1005, 438] width 153 height 23
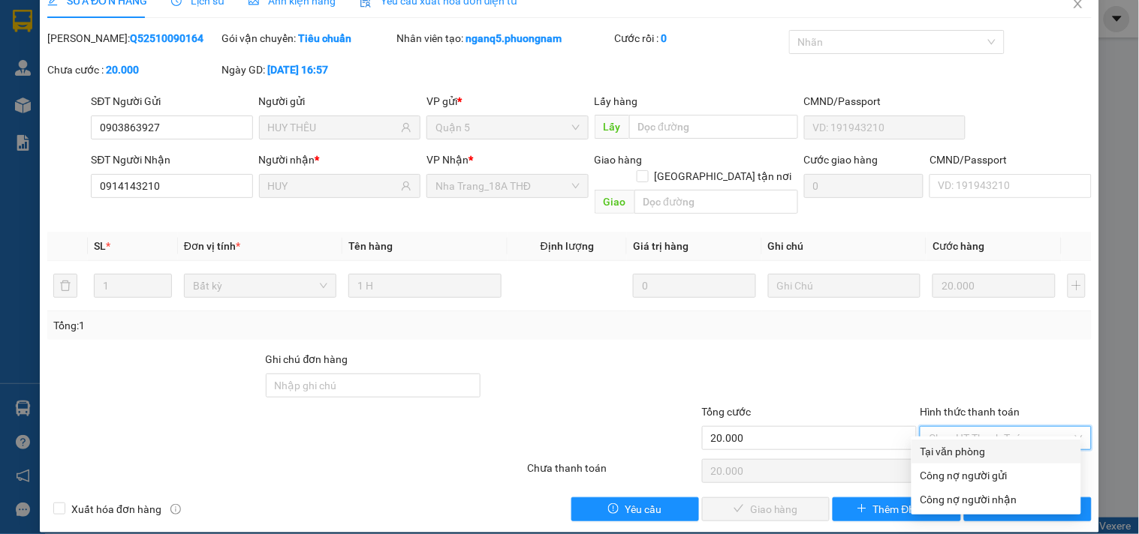
click at [997, 441] on div "Tại văn phòng" at bounding box center [996, 452] width 170 height 24
type input "0"
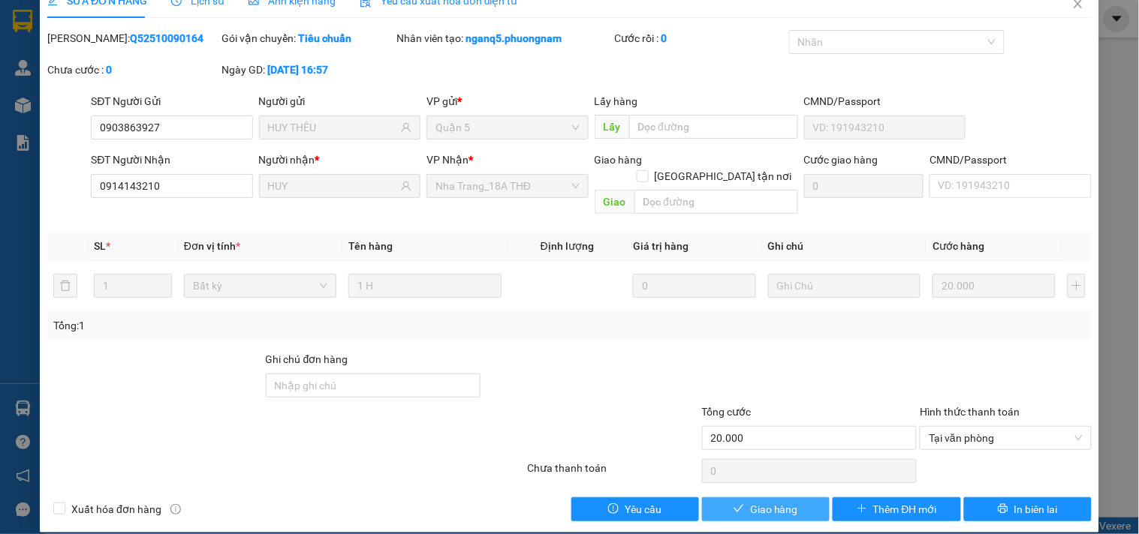
click at [786, 501] on span "Giao hàng" at bounding box center [774, 509] width 48 height 17
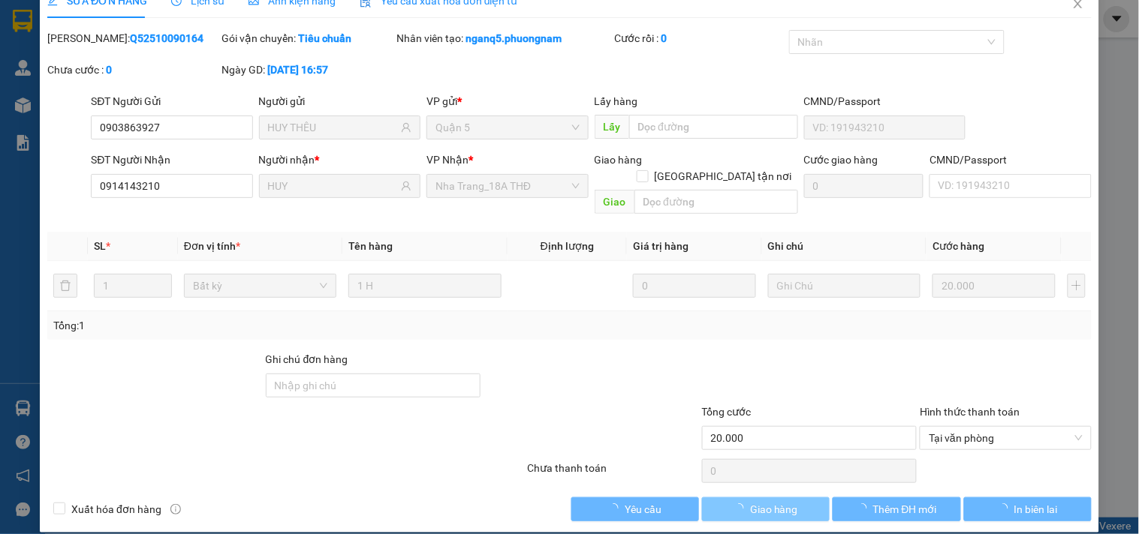
scroll to position [0, 0]
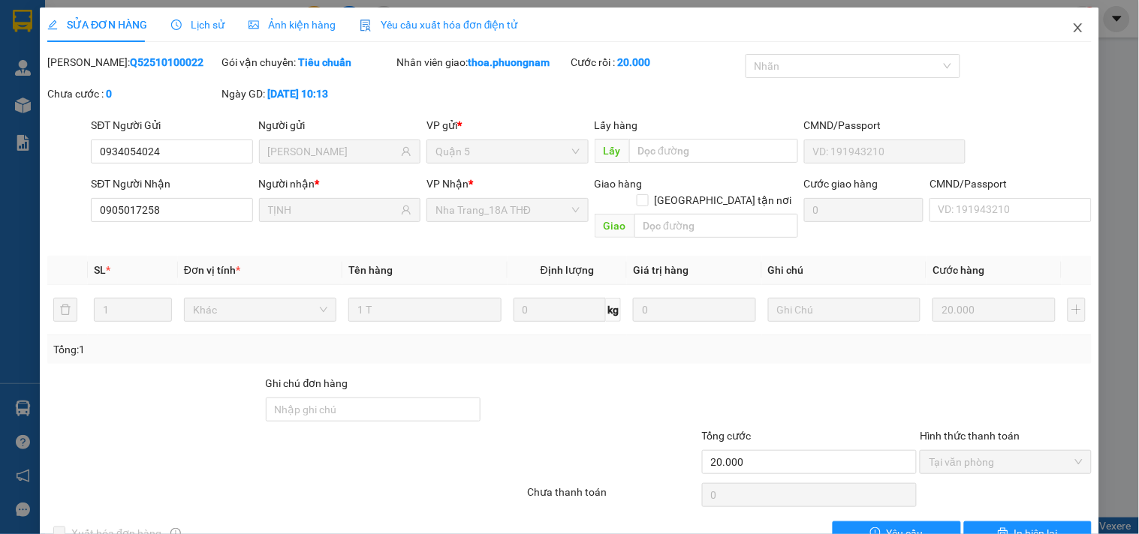
click at [1072, 30] on icon "close" at bounding box center [1078, 28] width 12 height 12
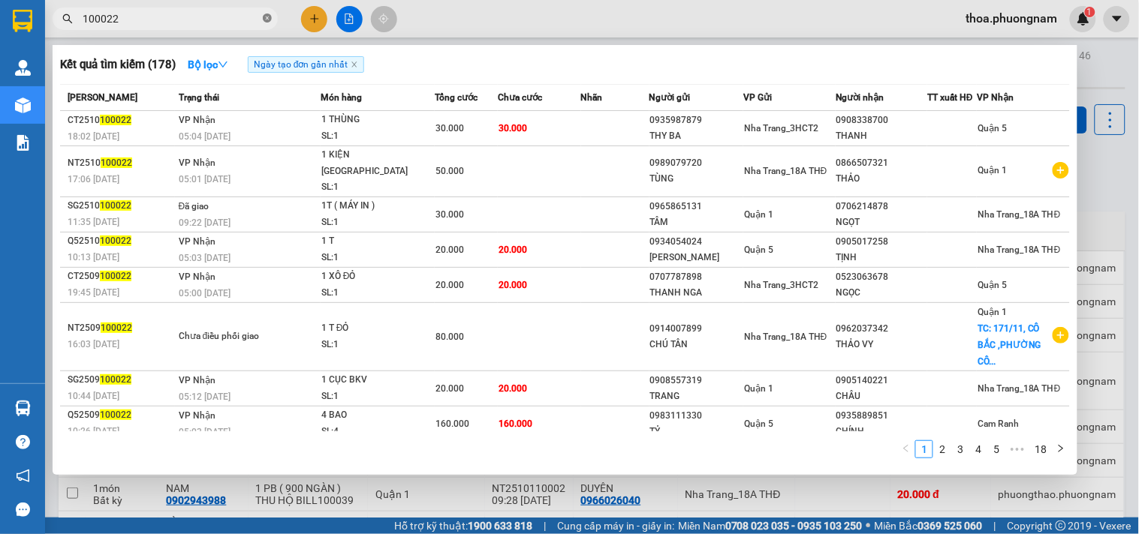
click at [268, 19] on icon "close-circle" at bounding box center [267, 18] width 9 height 9
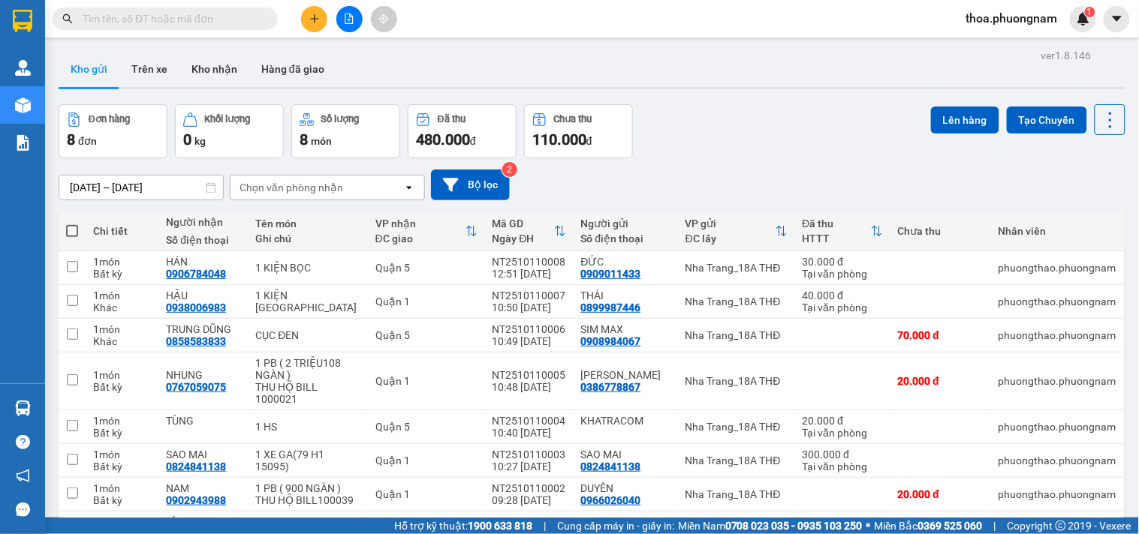
paste input "0358523690"
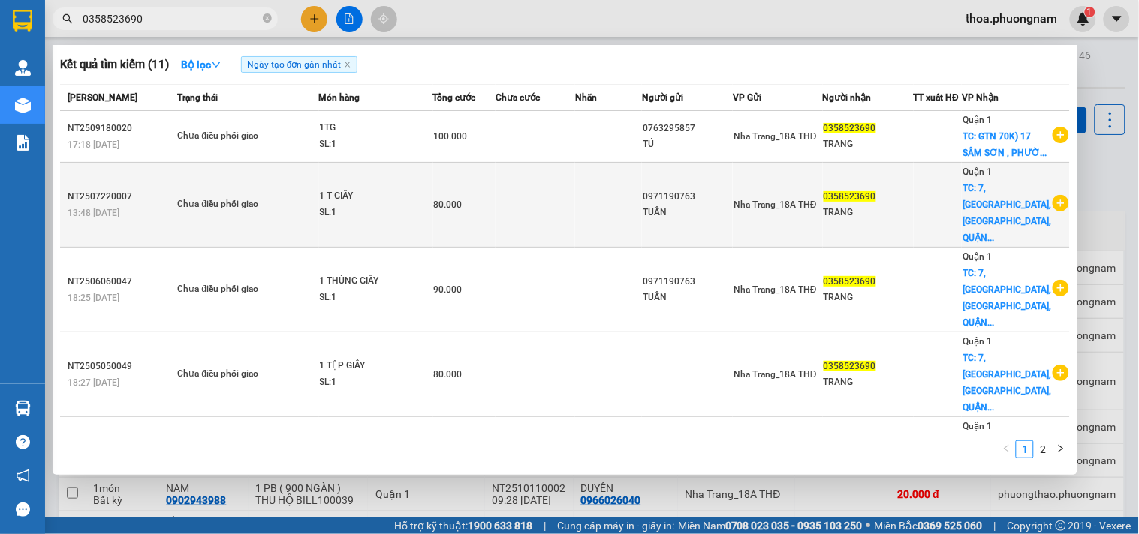
type input "0358523690"
click at [527, 182] on td at bounding box center [535, 205] width 80 height 85
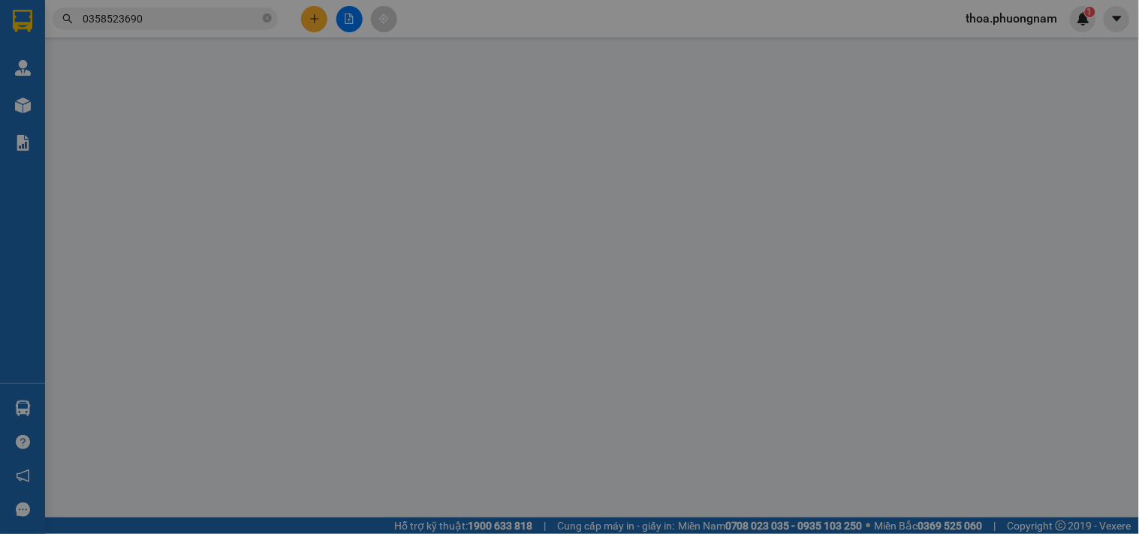
type input "0971190763"
type input "0358523690"
checkbox input "true"
type input "7, SẦM SƠN, PHƯỜNG 4, QUẬN TÂN BÌNH ( GTN: 60)"
type input "80.000"
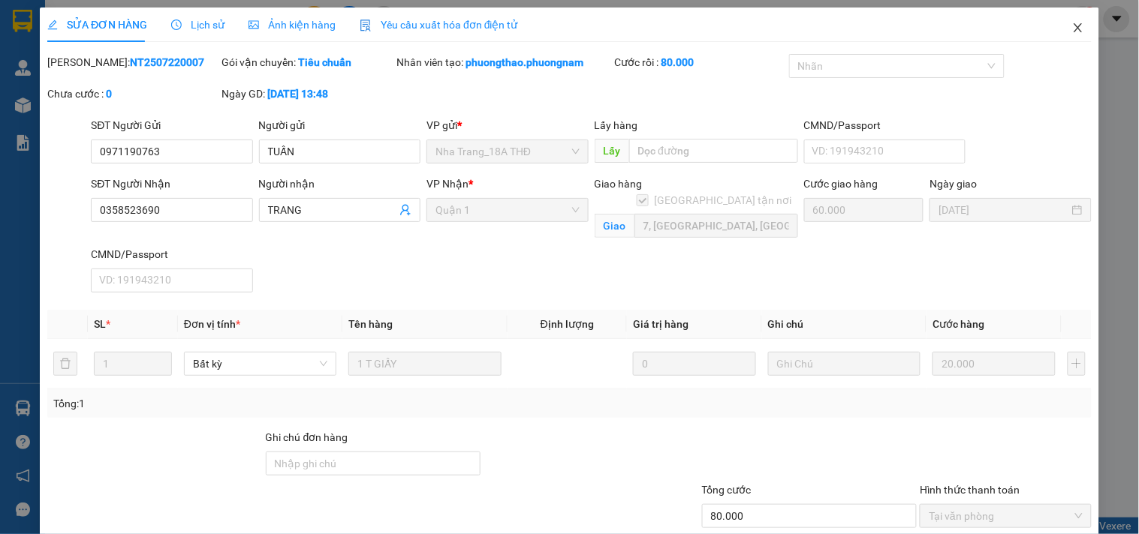
click at [1072, 26] on icon "close" at bounding box center [1078, 28] width 12 height 12
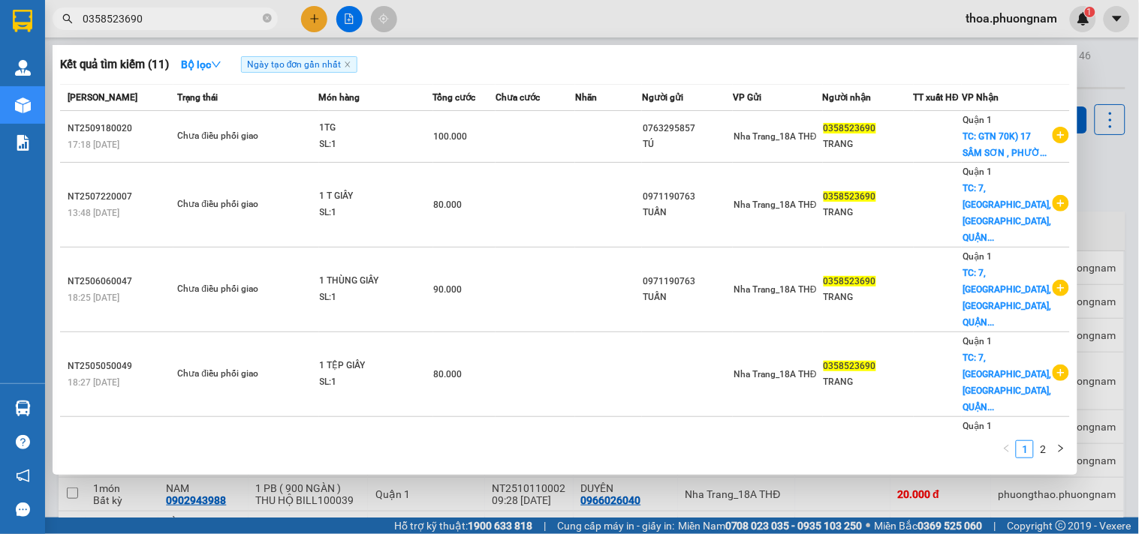
click at [158, 16] on input "0358523690" at bounding box center [171, 19] width 177 height 17
type input "0"
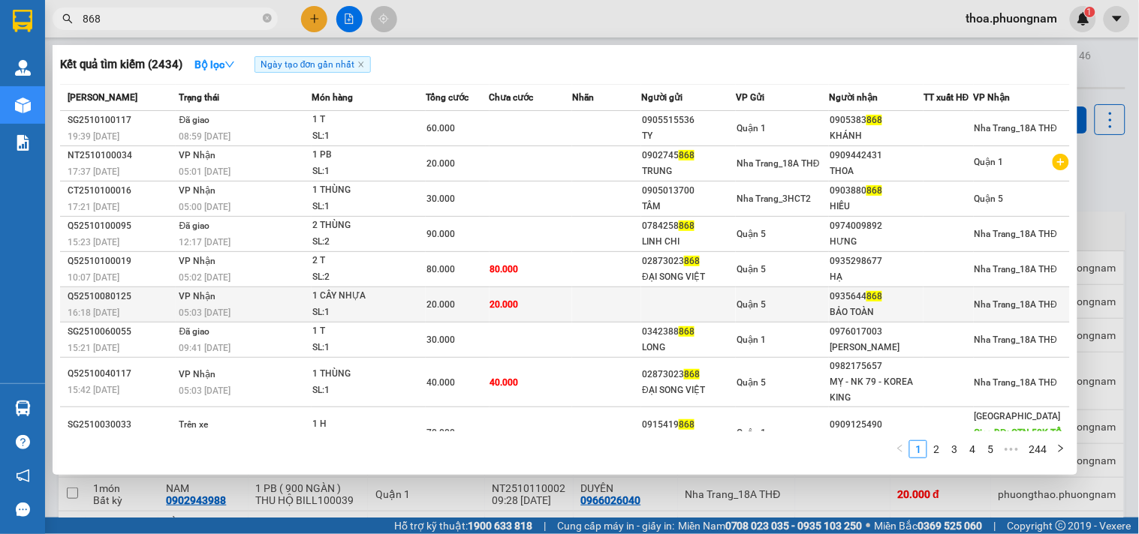
type input "868"
click at [455, 297] on div "20.000" at bounding box center [457, 305] width 62 height 17
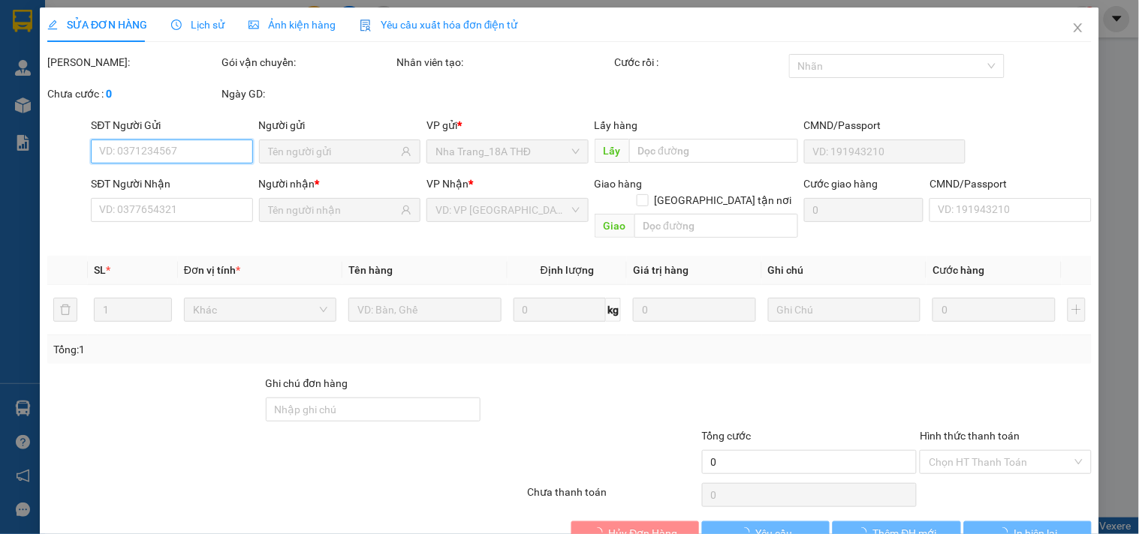
scroll to position [24, 0]
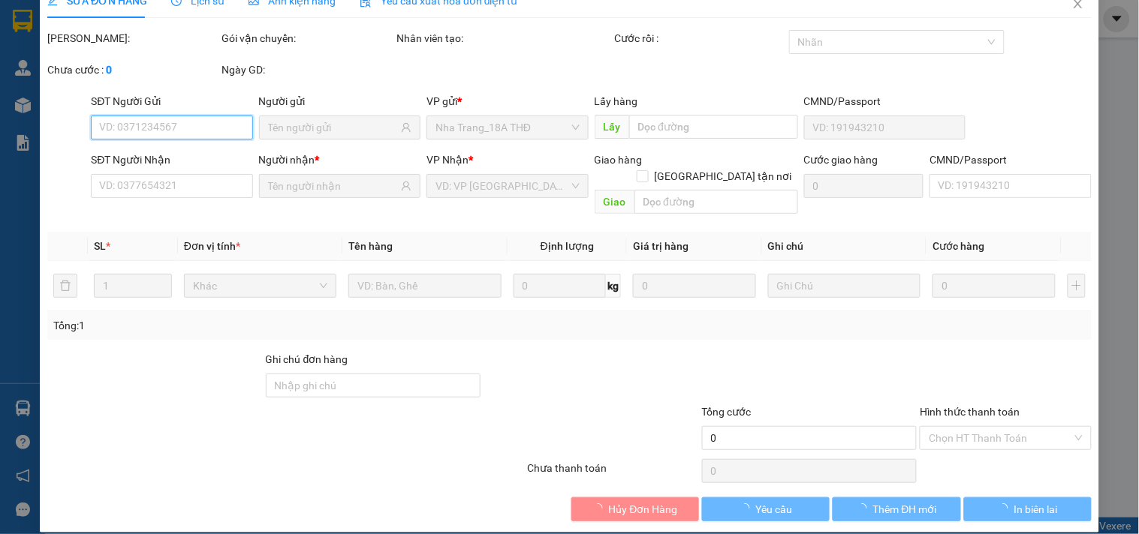
type input "0935644868"
type input "BẢO TOÀN"
type input "20.000"
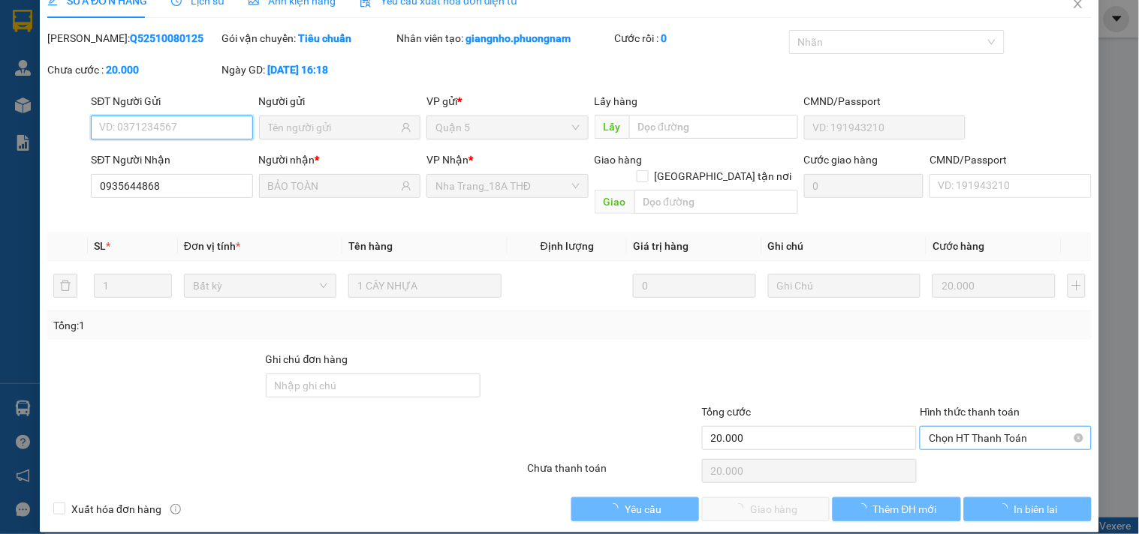
click at [986, 427] on span "Chọn HT Thanh Toán" at bounding box center [1005, 438] width 153 height 23
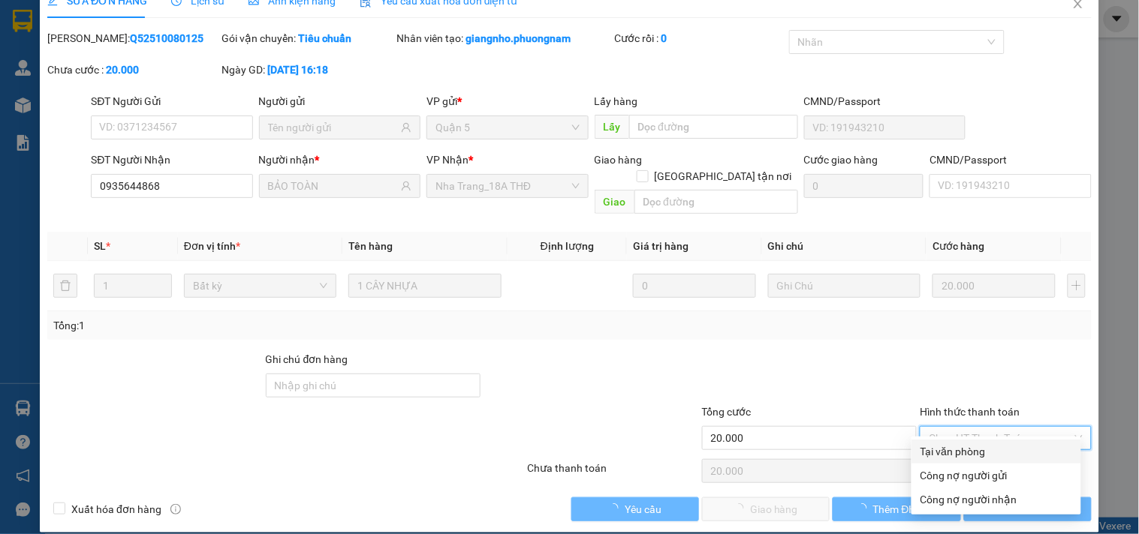
click at [965, 459] on div "Tại văn phòng" at bounding box center [996, 452] width 152 height 17
type input "0"
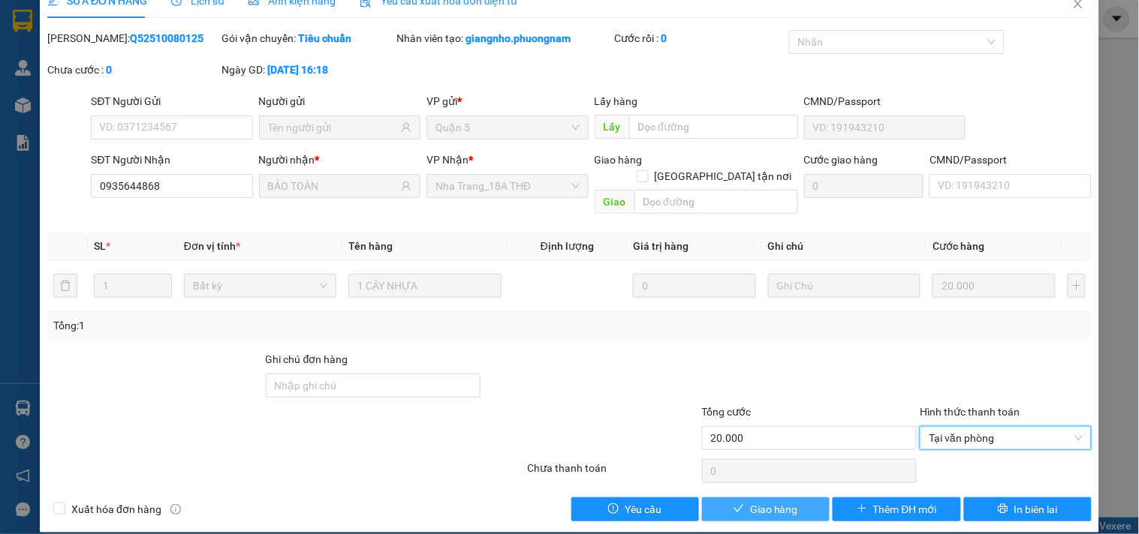
click at [782, 501] on span "Giao hàng" at bounding box center [774, 509] width 48 height 17
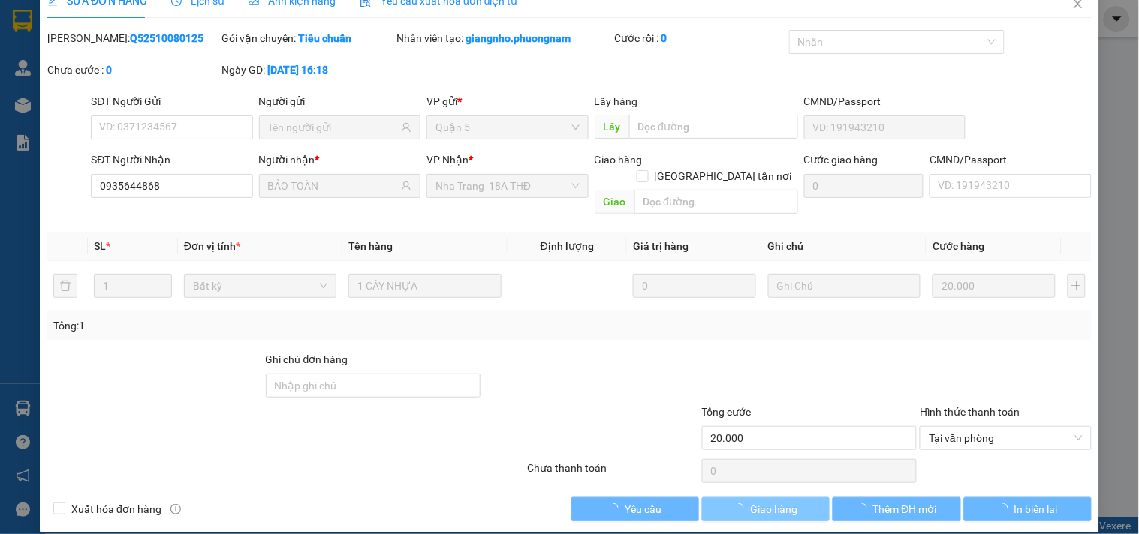
scroll to position [0, 0]
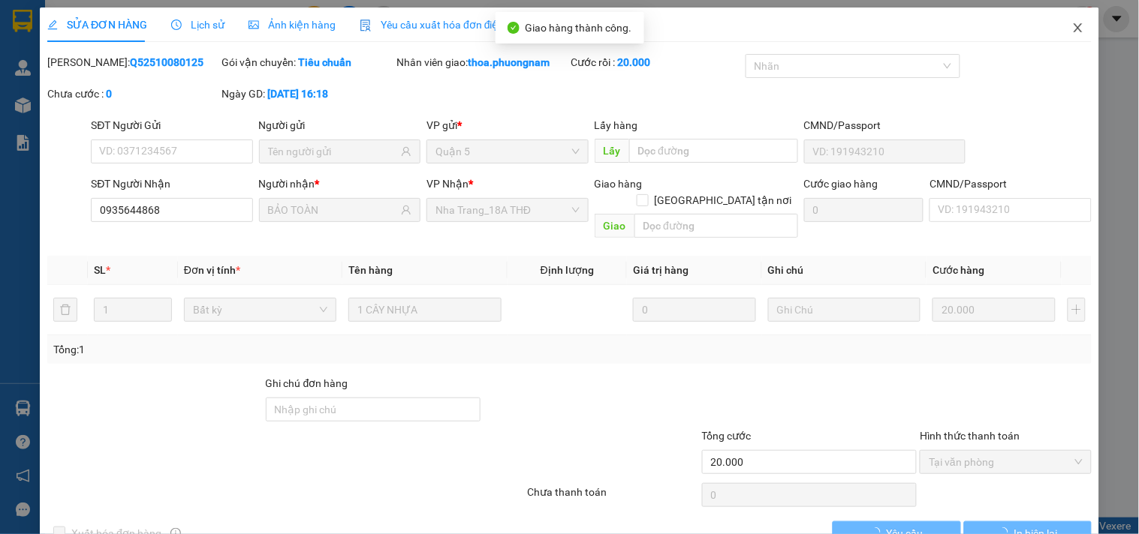
click at [1073, 32] on icon "close" at bounding box center [1077, 27] width 8 height 9
